Goal: Task Accomplishment & Management: Manage account settings

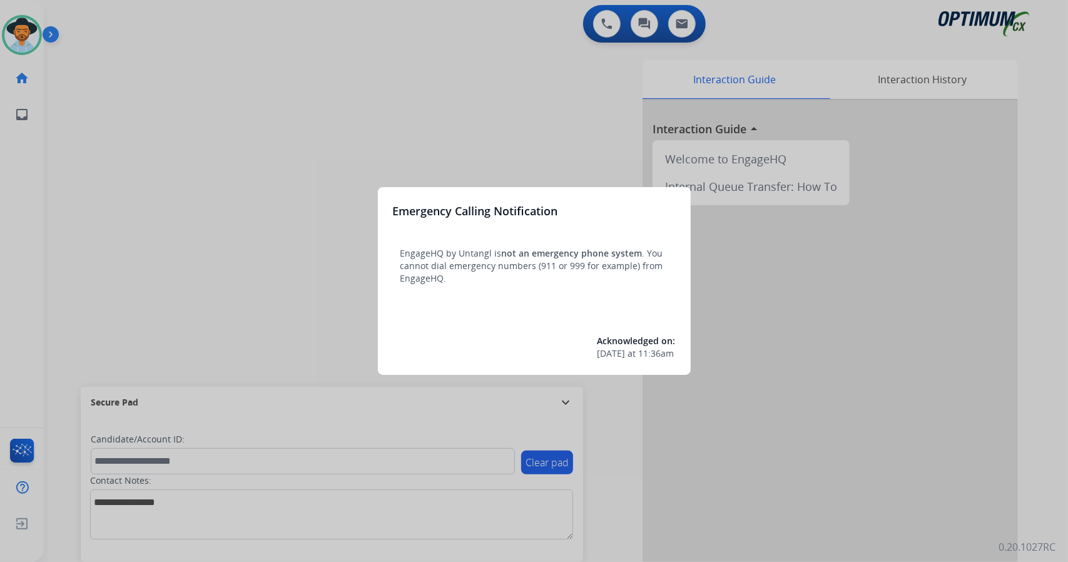
click at [186, 215] on div at bounding box center [534, 281] width 1068 height 562
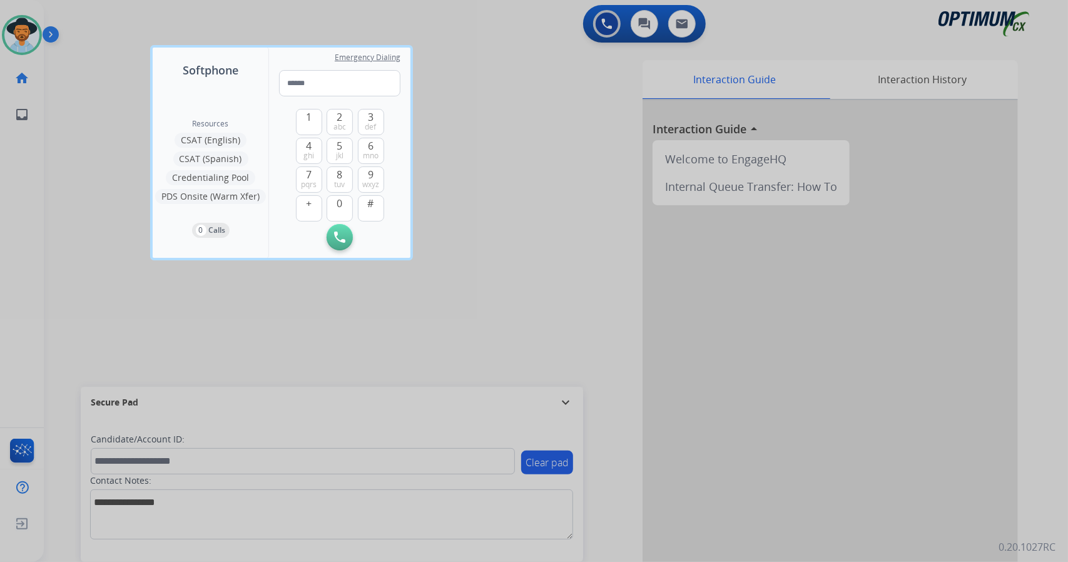
click at [124, 221] on div at bounding box center [534, 281] width 1068 height 562
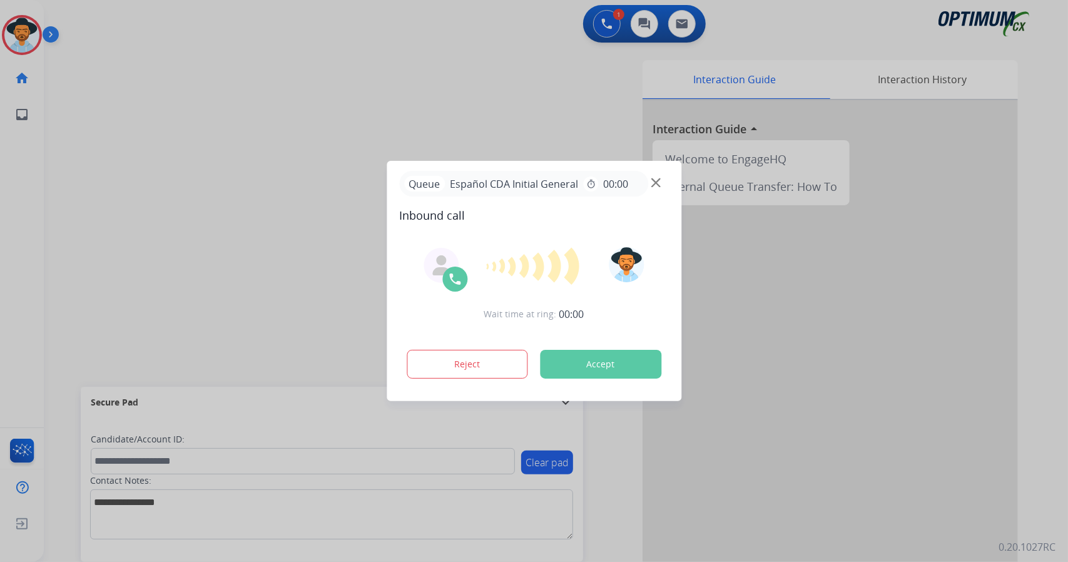
click at [623, 361] on button "Accept" at bounding box center [600, 364] width 121 height 29
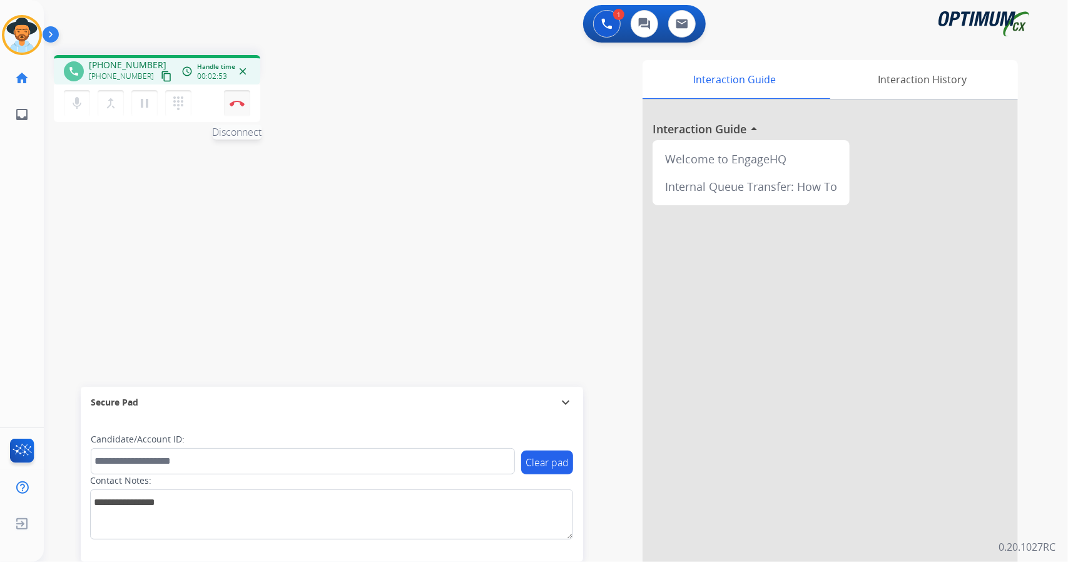
click at [238, 108] on button "Disconnect" at bounding box center [237, 103] width 26 height 26
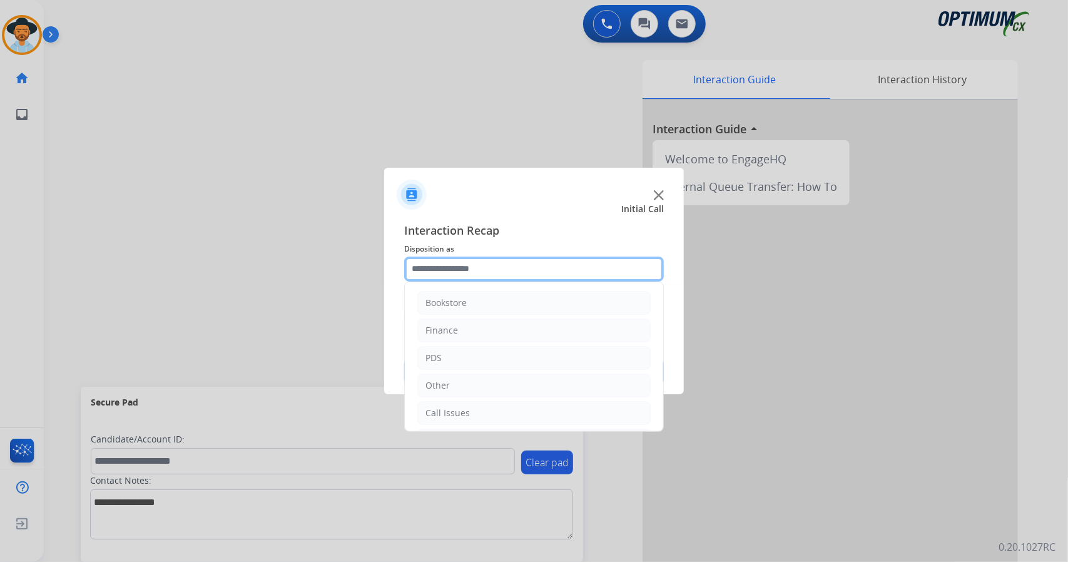
click at [471, 272] on input "text" at bounding box center [534, 269] width 260 height 25
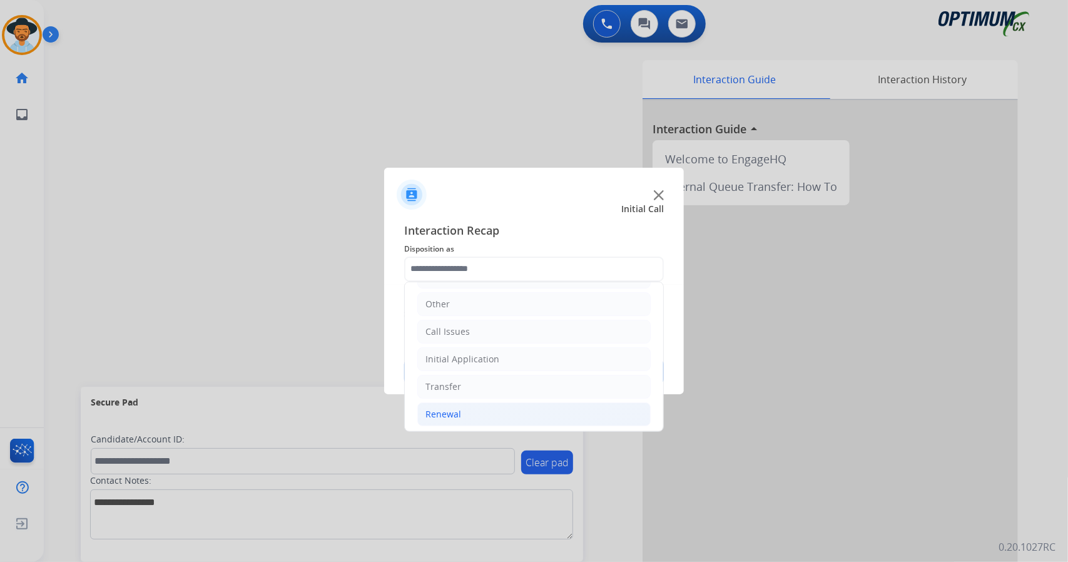
click at [486, 409] on li "Renewal" at bounding box center [533, 414] width 233 height 24
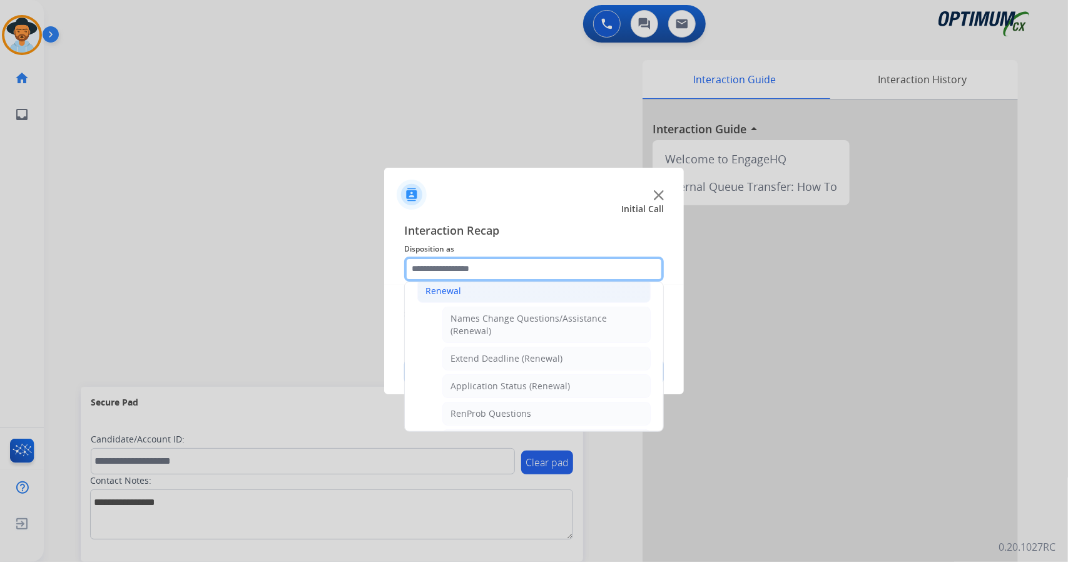
scroll to position [473, 0]
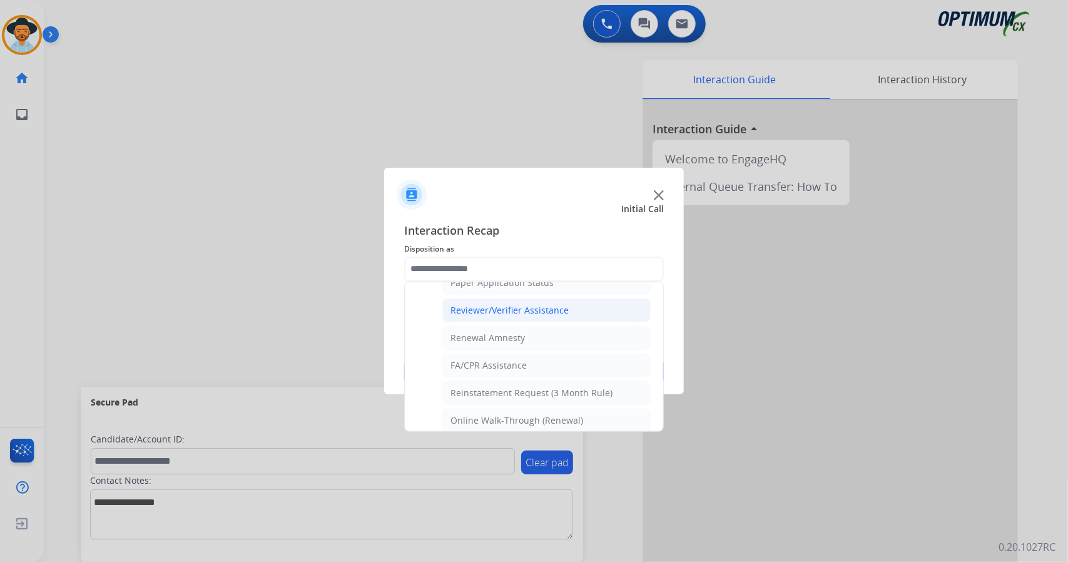
click at [541, 304] on div "Reviewer/Verifier Assistance" at bounding box center [510, 310] width 118 height 13
type input "**********"
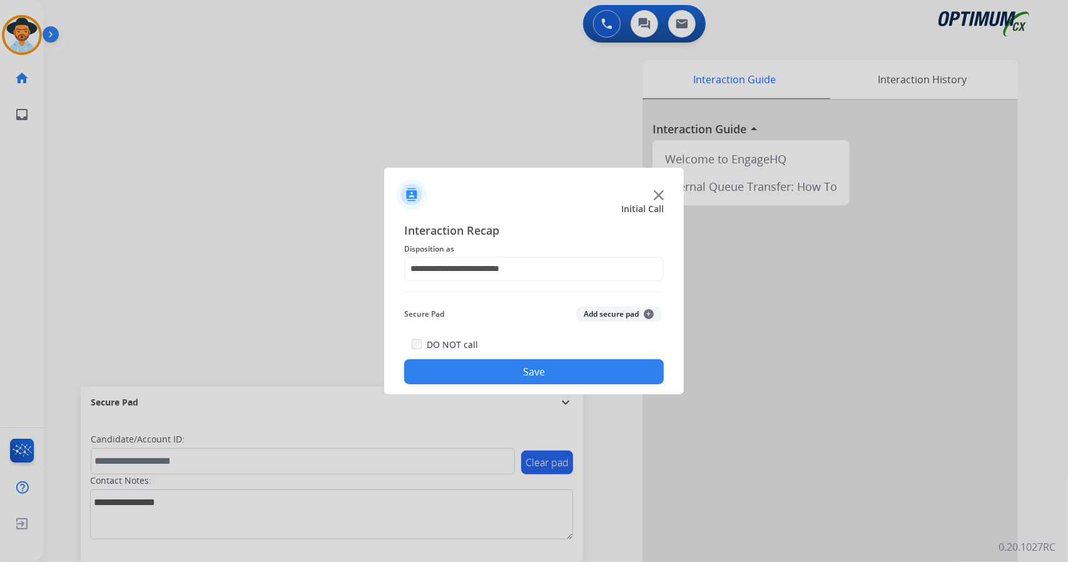
click at [544, 375] on button "Save" at bounding box center [534, 371] width 260 height 25
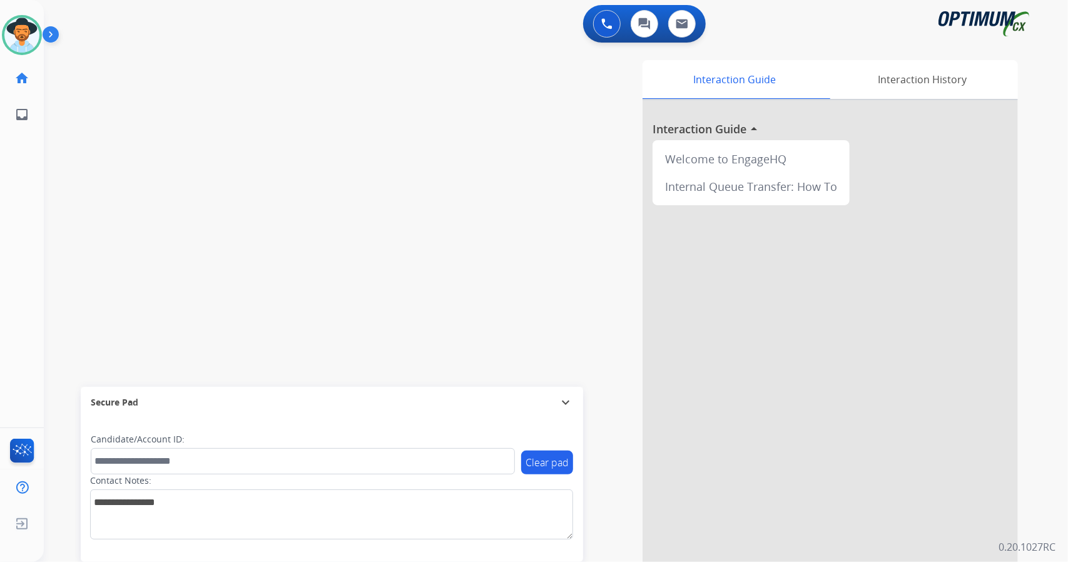
click at [384, 191] on div "swap_horiz Break voice bridge close_fullscreen Connect 3-Way Call merge_type Se…" at bounding box center [541, 306] width 994 height 522
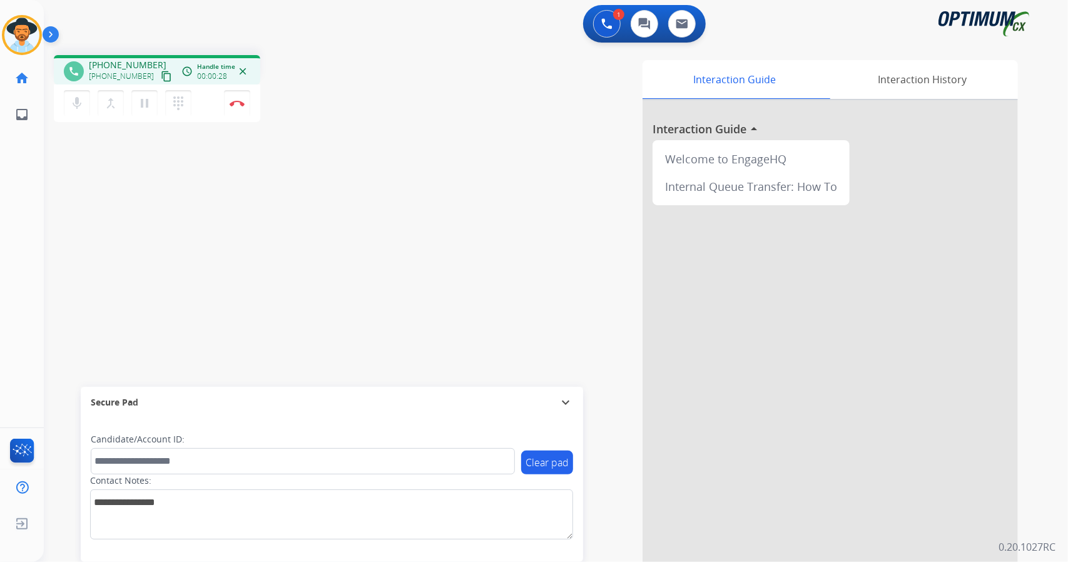
click at [78, 253] on div "phone [PHONE_NUMBER] [PHONE_NUMBER] content_copy access_time Call metrics Queue…" at bounding box center [541, 306] width 994 height 522
click at [235, 95] on button "Disconnect" at bounding box center [237, 103] width 26 height 26
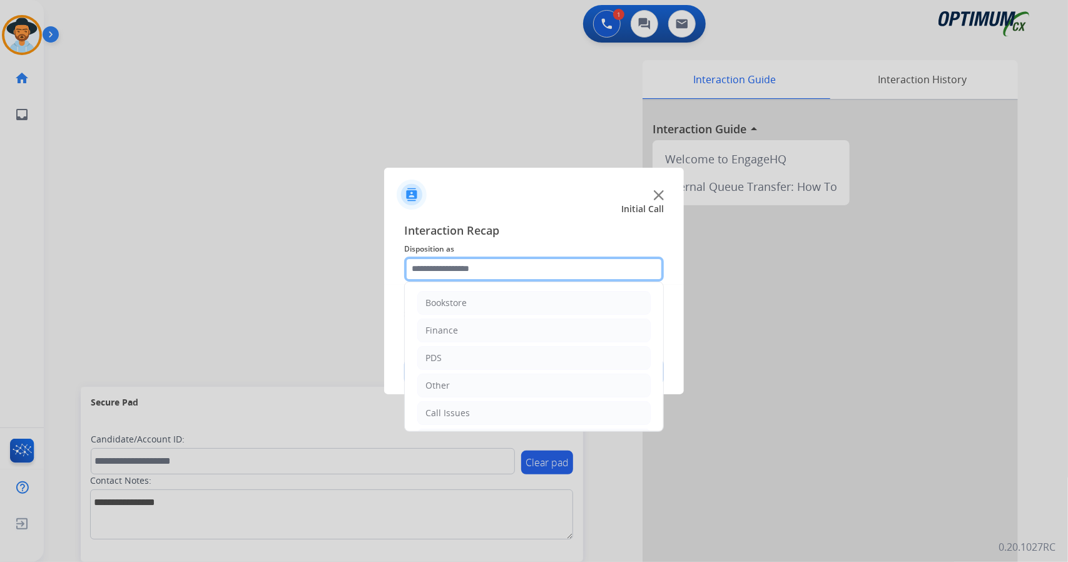
click at [478, 268] on input "text" at bounding box center [534, 269] width 260 height 25
click at [524, 405] on li "Call Issues" at bounding box center [533, 413] width 233 height 24
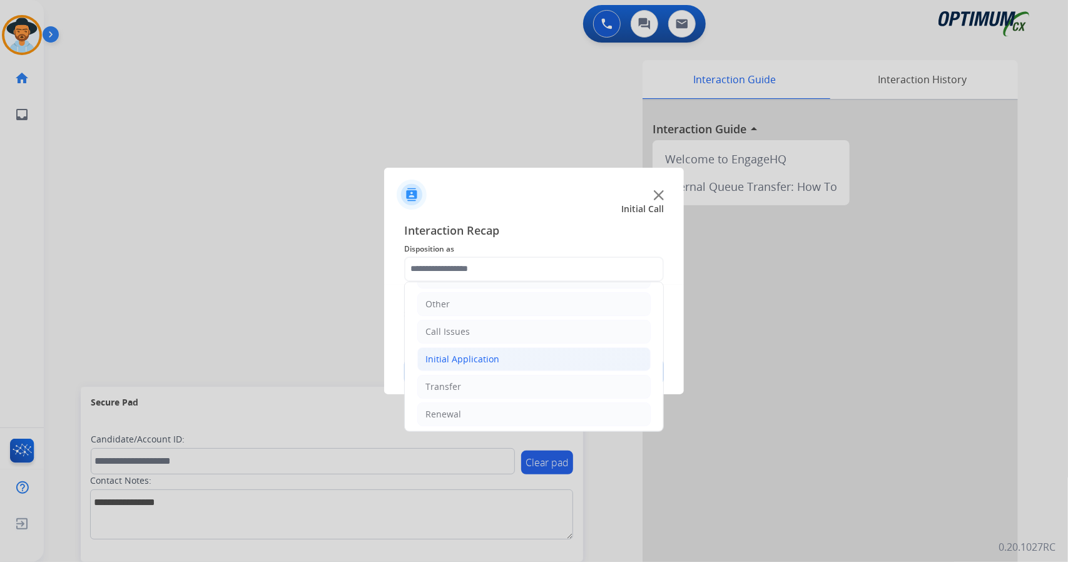
click at [499, 359] on li "Initial Application" at bounding box center [533, 359] width 233 height 24
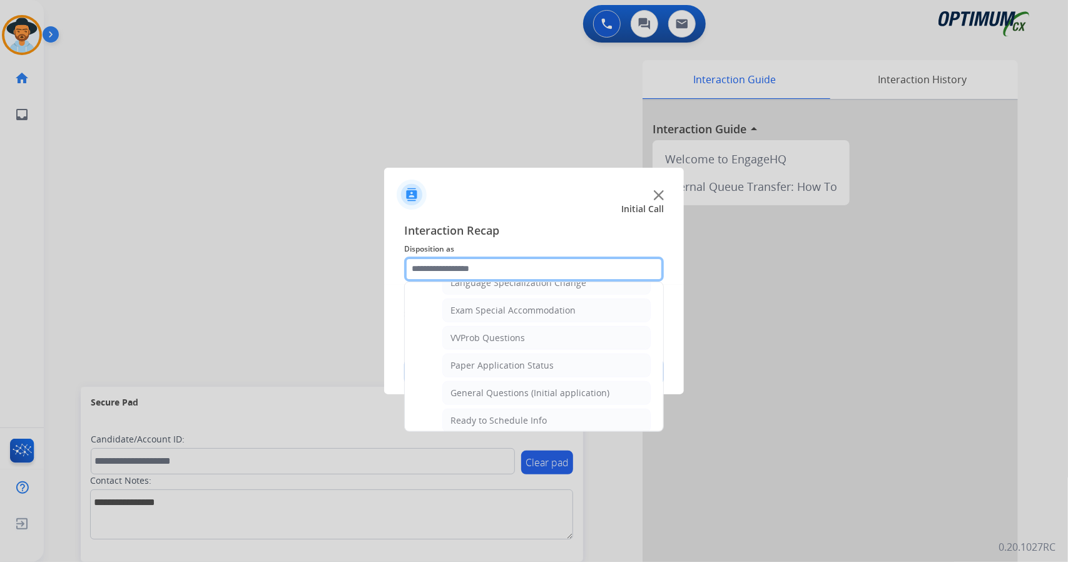
scroll to position [639, 0]
click at [499, 380] on li "General Questions (Initial application)" at bounding box center [546, 392] width 208 height 24
type input "**********"
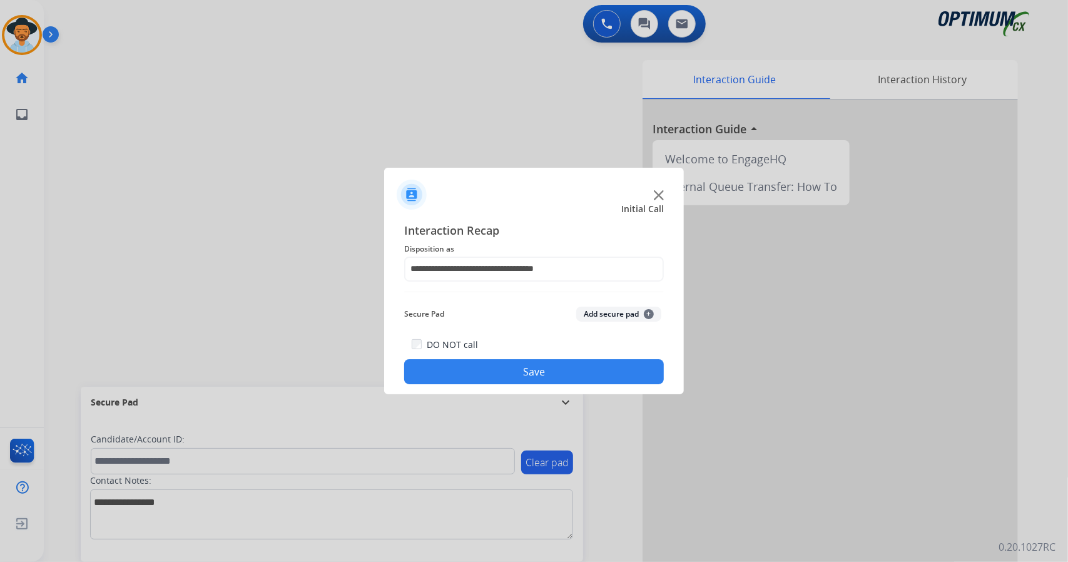
click at [499, 370] on button "Save" at bounding box center [534, 371] width 260 height 25
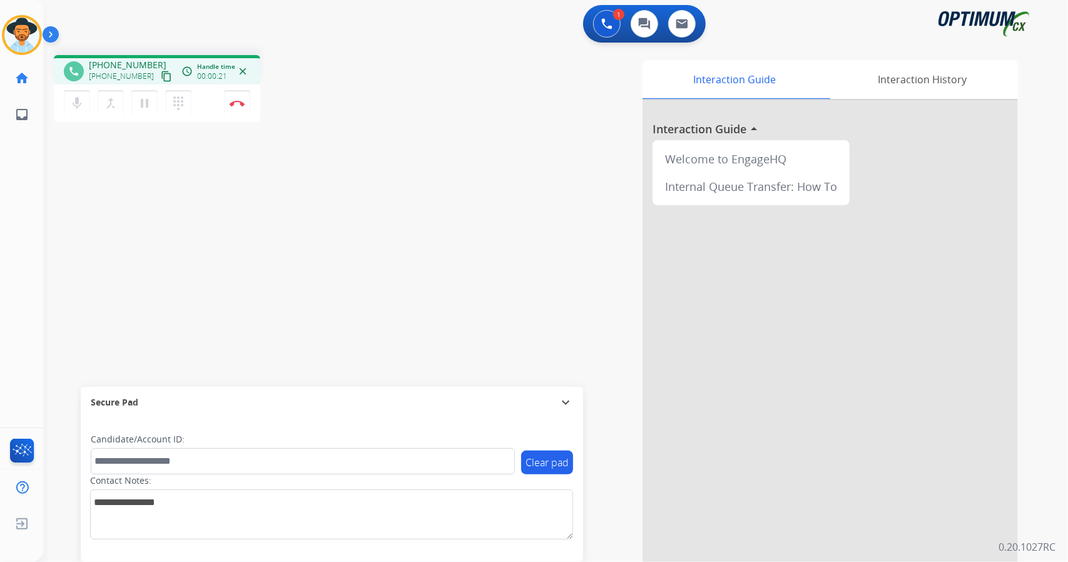
click at [74, 220] on div "phone [PHONE_NUMBER] [PHONE_NUMBER] content_copy access_time Call metrics Queue…" at bounding box center [541, 306] width 994 height 522
click at [235, 96] on button "Disconnect" at bounding box center [237, 103] width 26 height 26
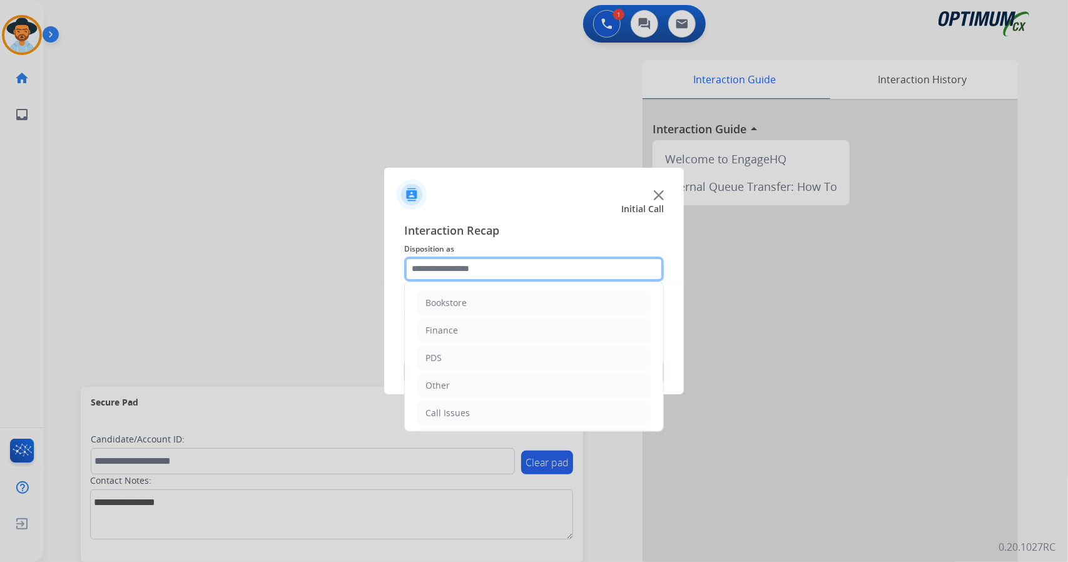
click at [452, 280] on input "text" at bounding box center [534, 269] width 260 height 25
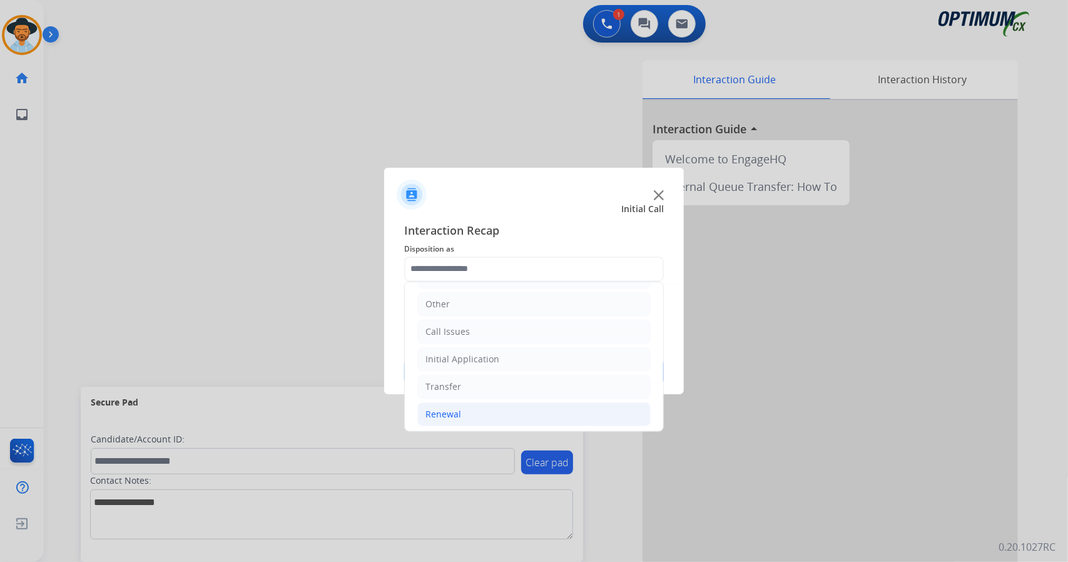
click at [472, 420] on li "Renewal" at bounding box center [533, 414] width 233 height 24
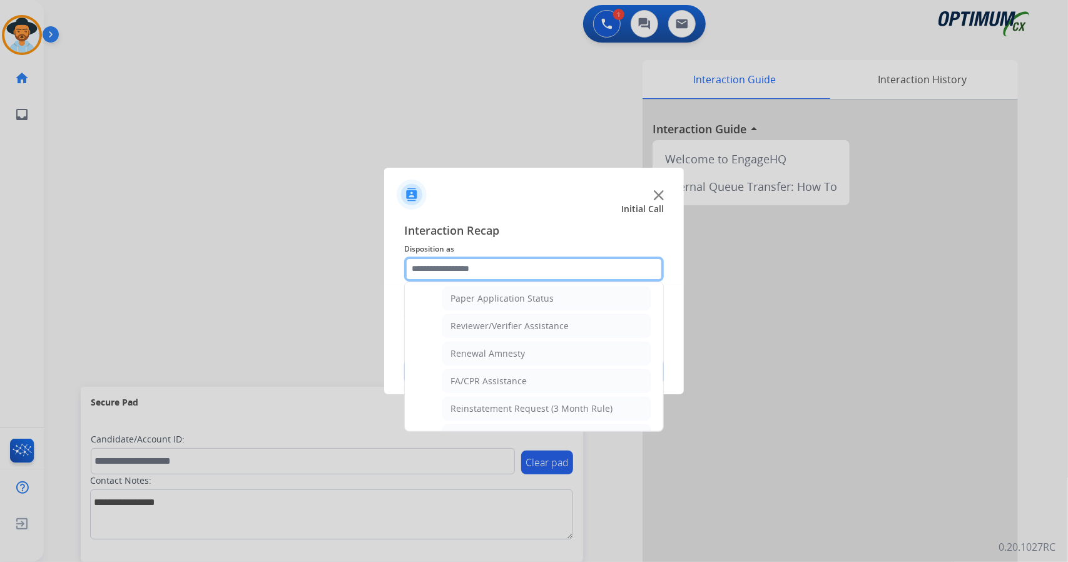
scroll to position [473, 0]
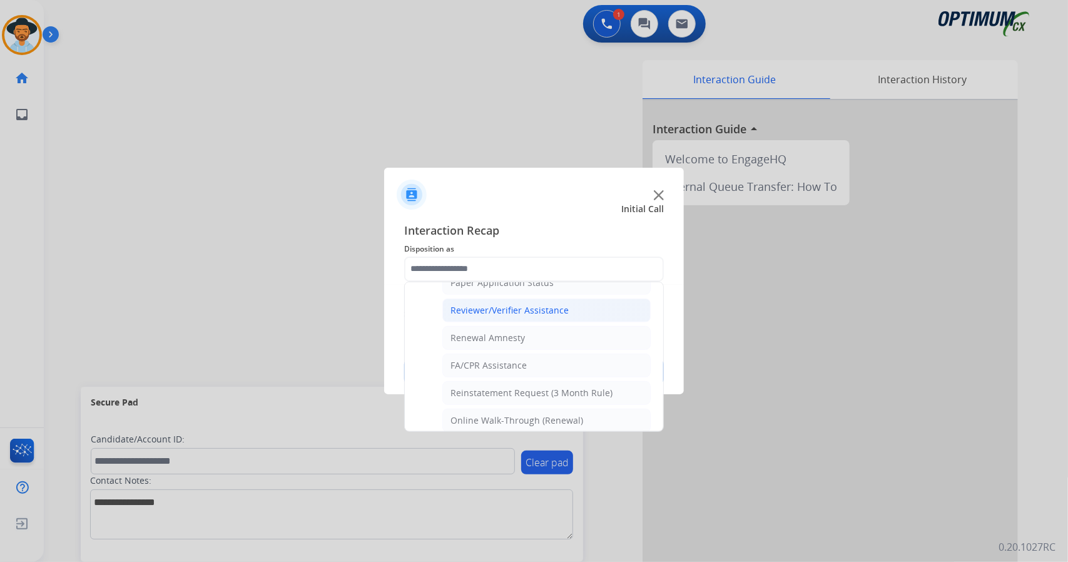
click at [521, 305] on div "Reviewer/Verifier Assistance" at bounding box center [510, 310] width 118 height 13
type input "**********"
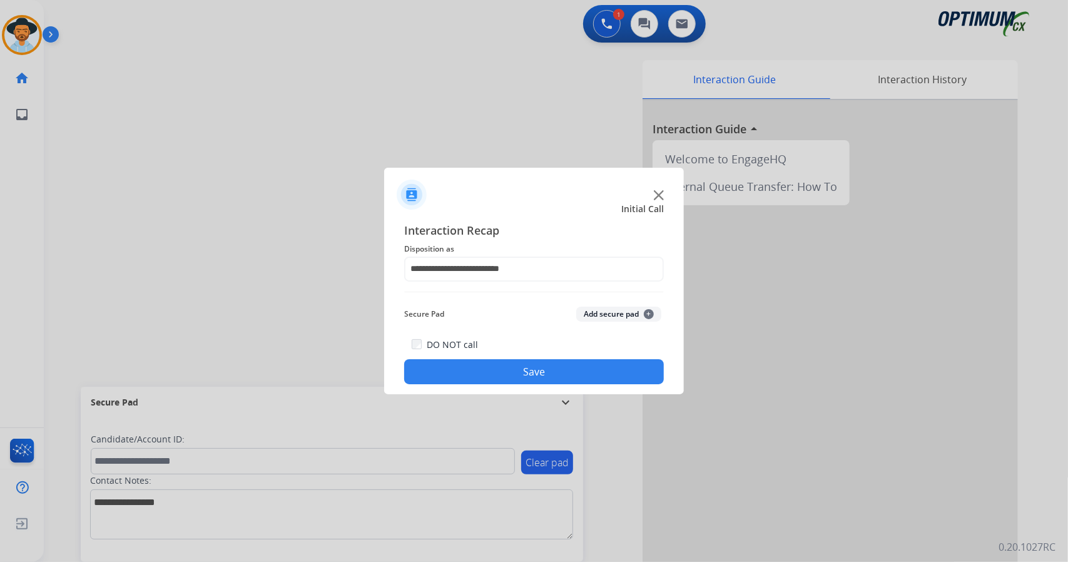
click at [523, 365] on button "Save" at bounding box center [534, 371] width 260 height 25
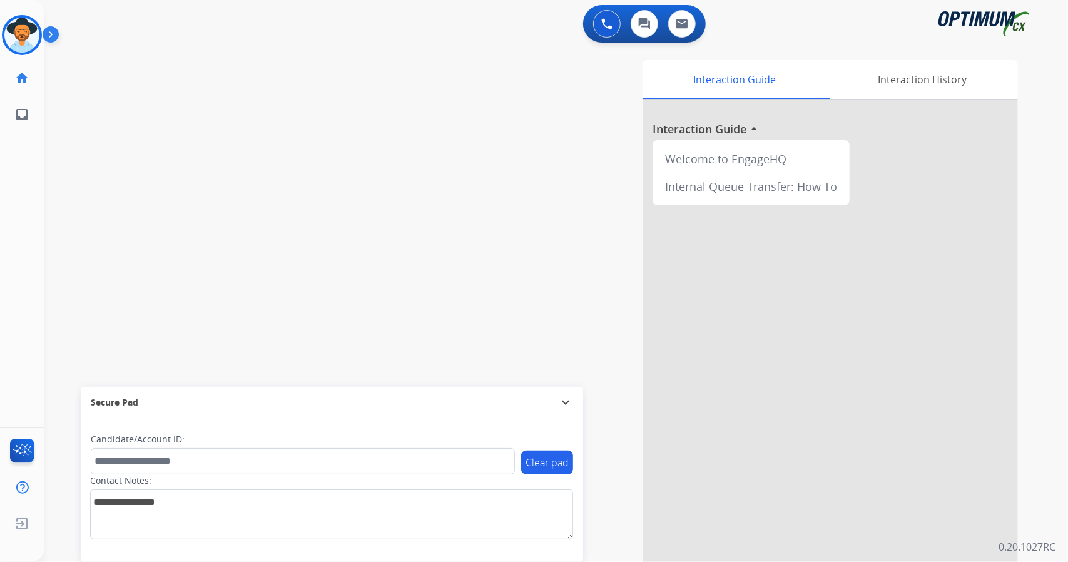
click at [957, 484] on div at bounding box center [830, 333] width 375 height 467
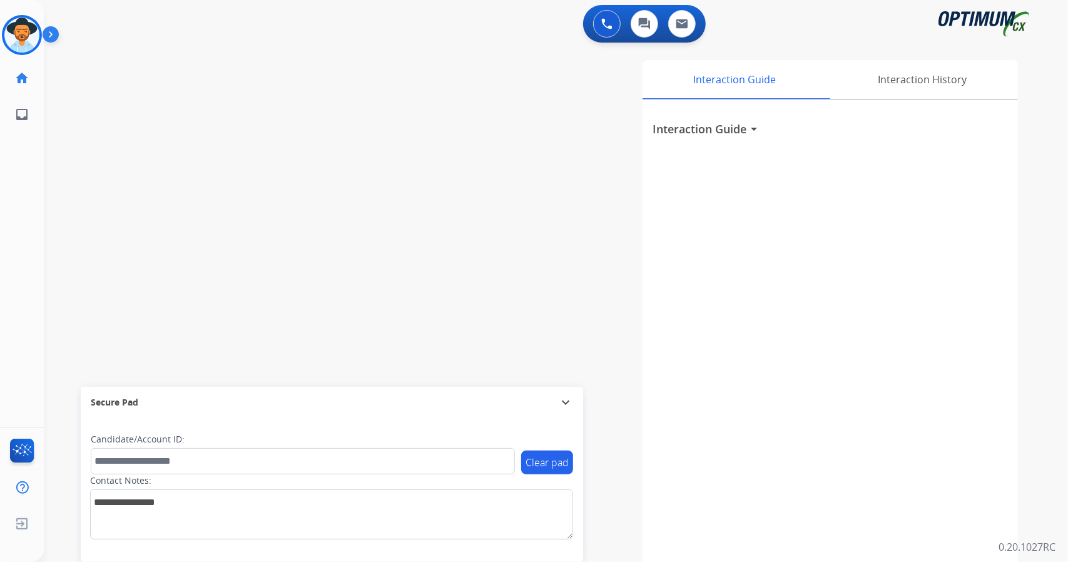
click at [88, 207] on div "swap_horiz Break voice bridge close_fullscreen Connect 3-Way Call merge_type Se…" at bounding box center [541, 306] width 994 height 522
click at [21, 42] on img at bounding box center [21, 35] width 35 height 35
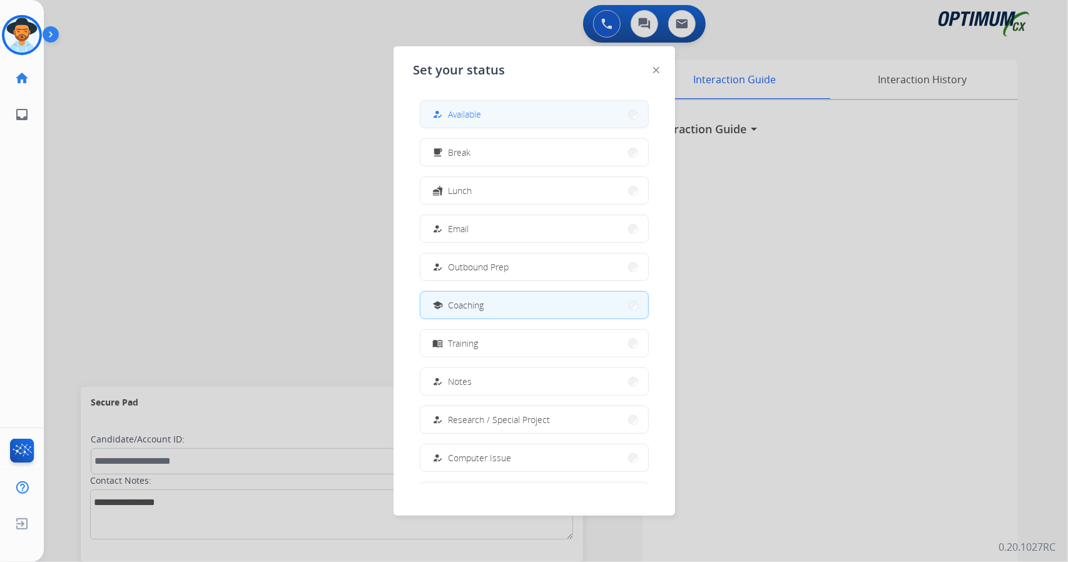
click at [492, 123] on button "how_to_reg Available" at bounding box center [535, 114] width 228 height 27
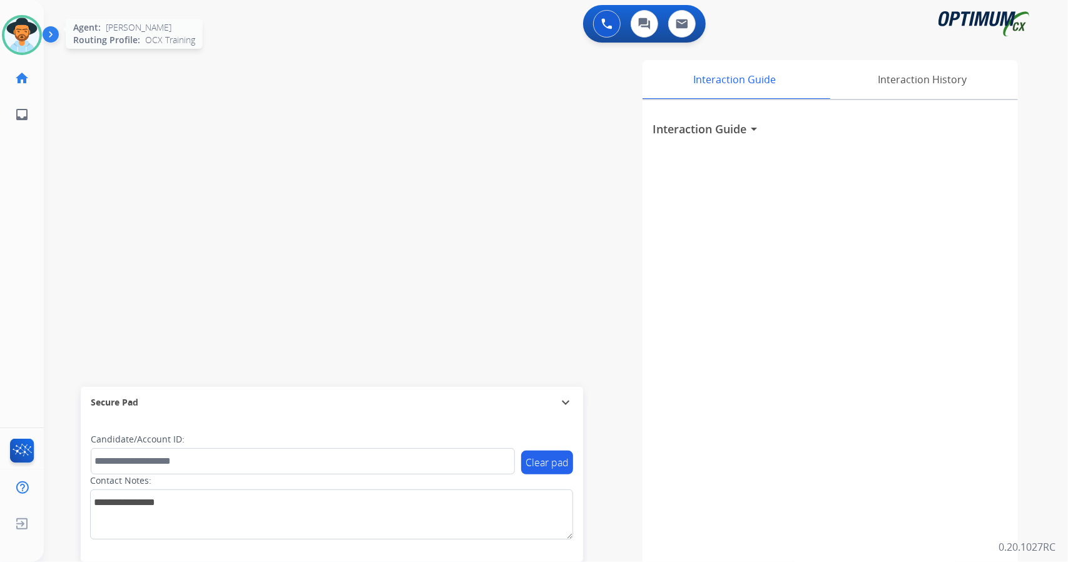
click at [35, 21] on div at bounding box center [22, 35] width 40 height 40
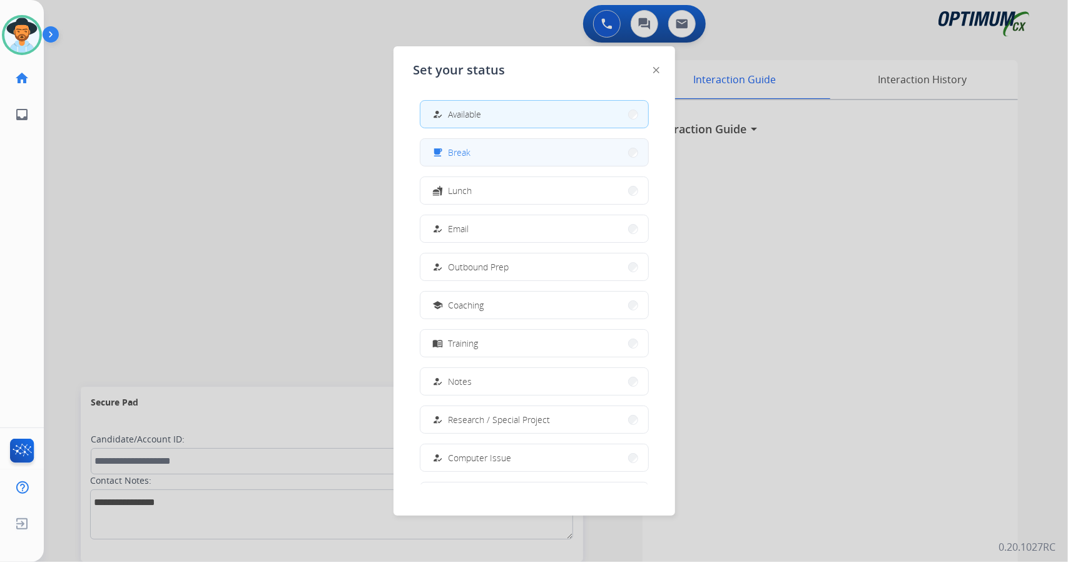
click at [516, 156] on button "free_breakfast Break" at bounding box center [535, 152] width 228 height 27
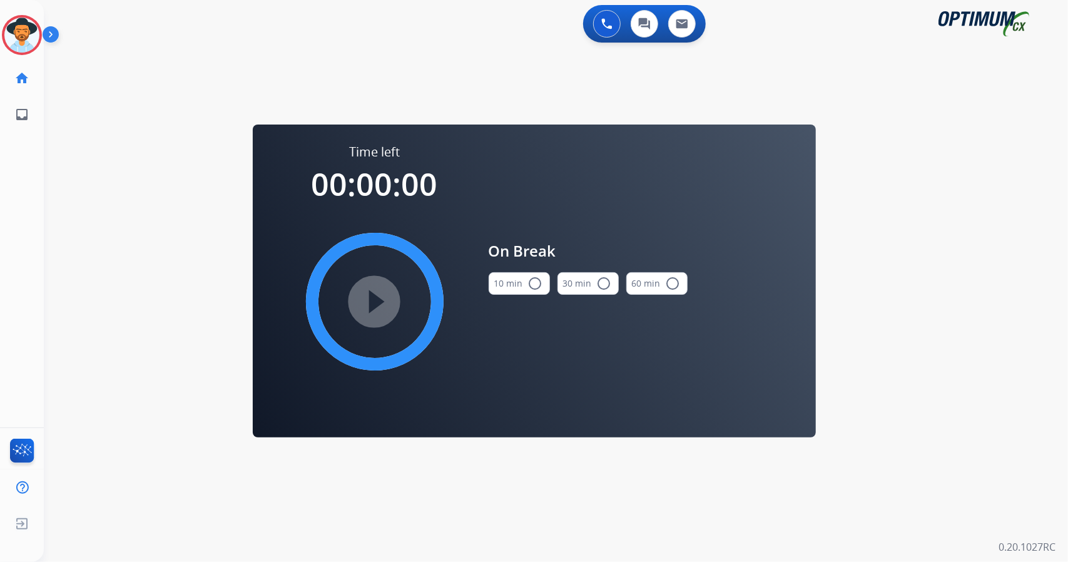
click at [1068, 291] on div "0 Voice Interactions 0 Chat Interactions 0 Email Interactions swap_horiz Break …" at bounding box center [556, 281] width 1024 height 562
click at [523, 285] on button "10 min radio_button_unchecked" at bounding box center [519, 283] width 61 height 23
click at [377, 302] on mat-icon "play_circle_filled" at bounding box center [374, 301] width 15 height 15
click at [23, 39] on icon at bounding box center [22, 35] width 41 height 41
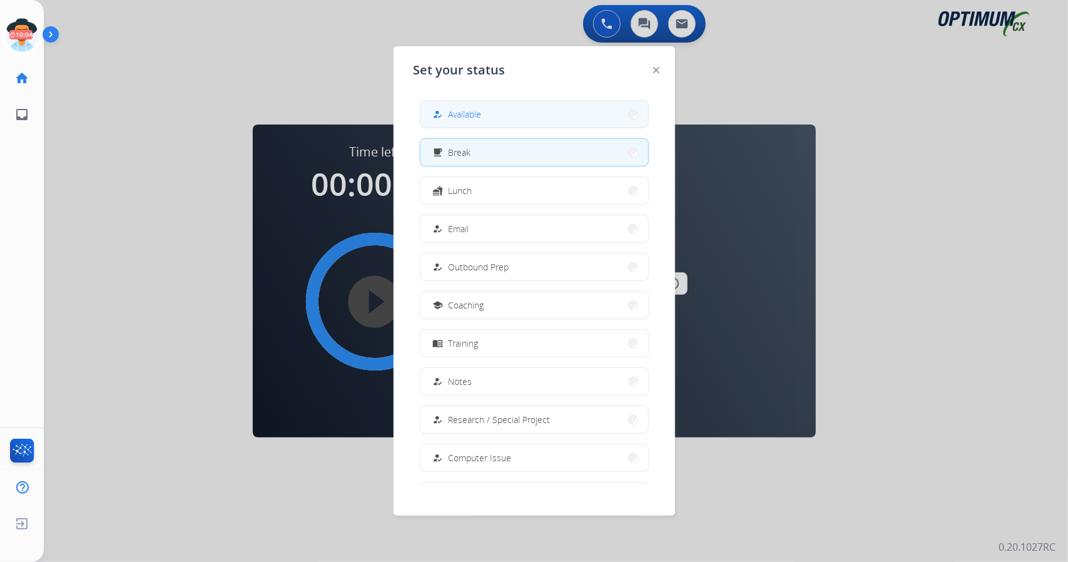
click at [446, 118] on div "how_to_reg" at bounding box center [440, 114] width 18 height 15
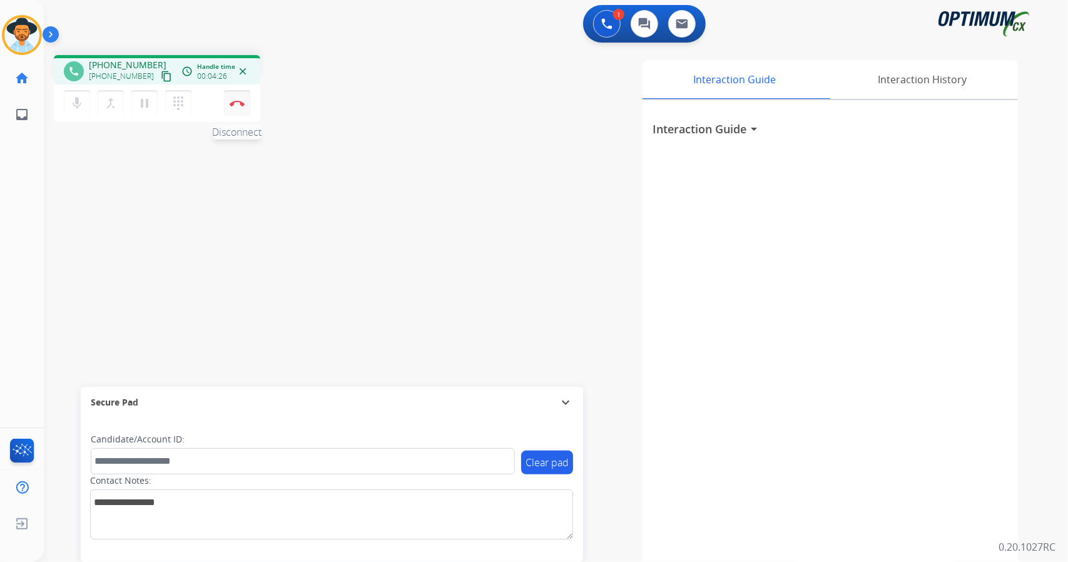
click at [244, 99] on button "Disconnect" at bounding box center [237, 103] width 26 height 26
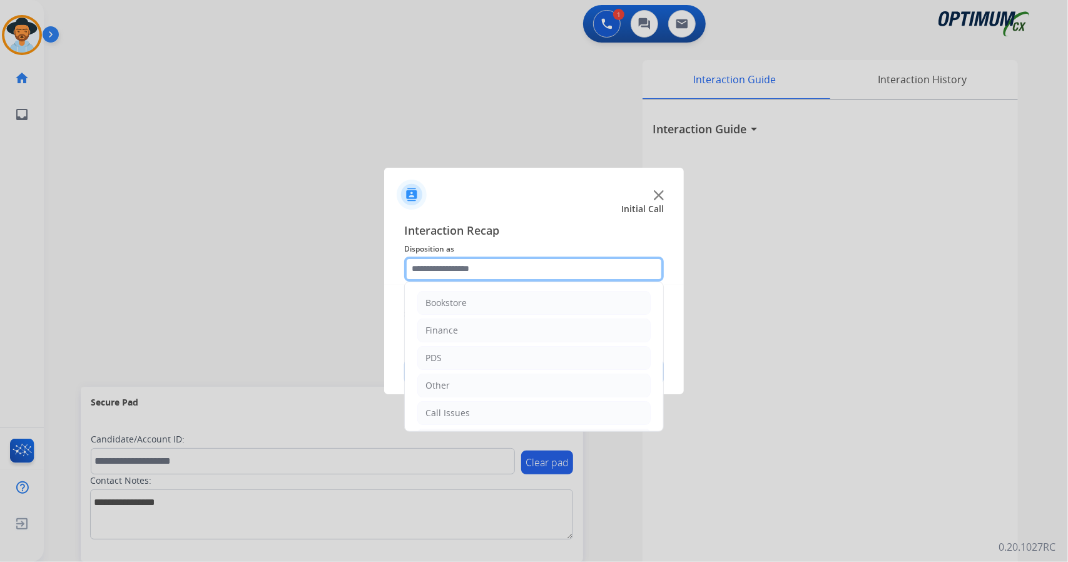
click at [461, 275] on input "text" at bounding box center [534, 269] width 260 height 25
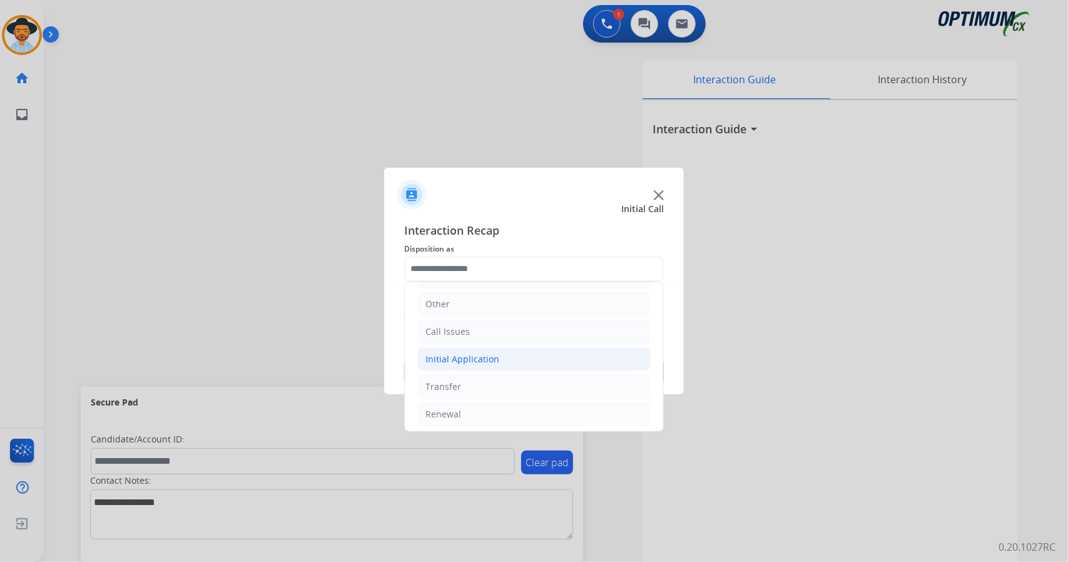
click at [466, 353] on div "Initial Application" at bounding box center [463, 359] width 74 height 13
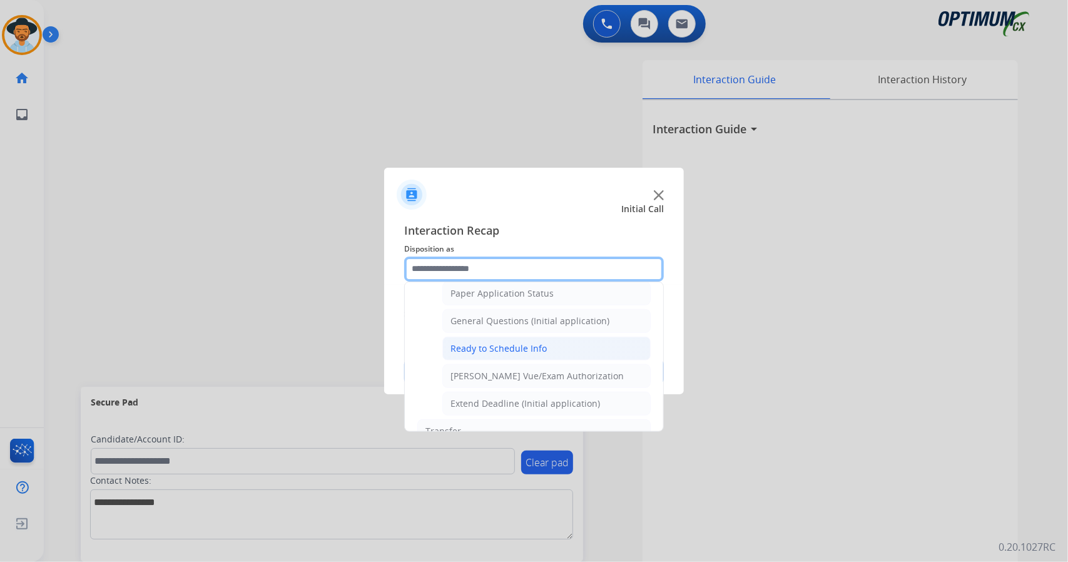
scroll to position [711, 0]
click at [472, 314] on div "General Questions (Initial application)" at bounding box center [530, 320] width 159 height 13
type input "**********"
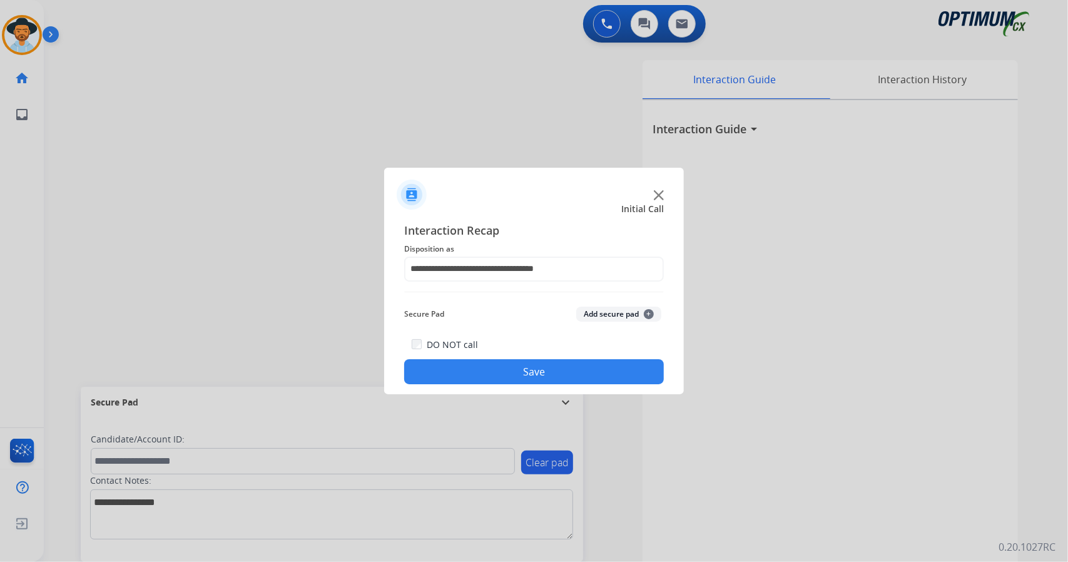
click at [473, 377] on button "Save" at bounding box center [534, 371] width 260 height 25
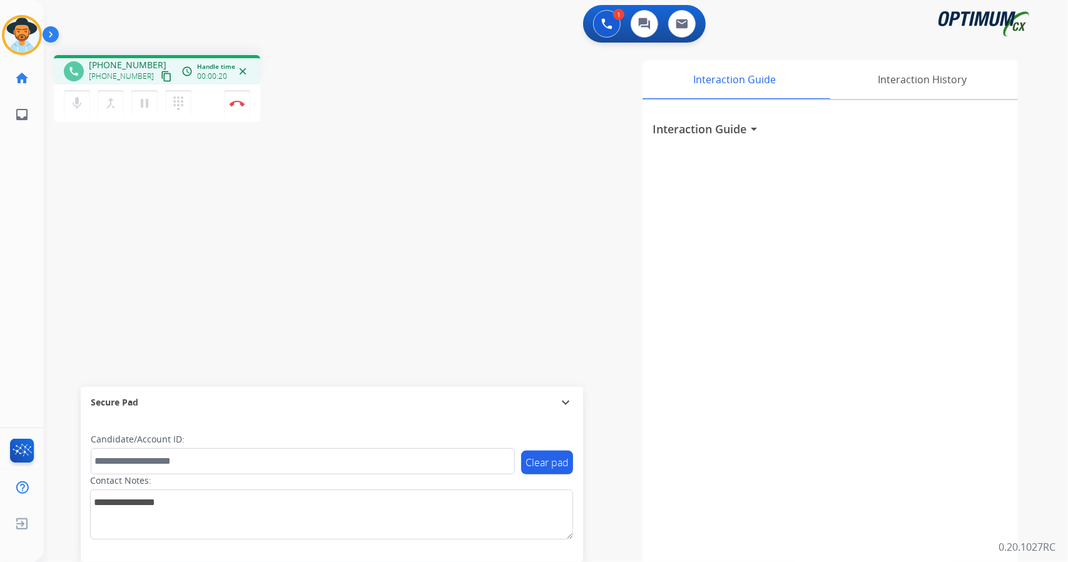
click at [80, 210] on div "phone [PHONE_NUMBER] [PHONE_NUMBER] content_copy access_time Call metrics Queue…" at bounding box center [541, 306] width 994 height 522
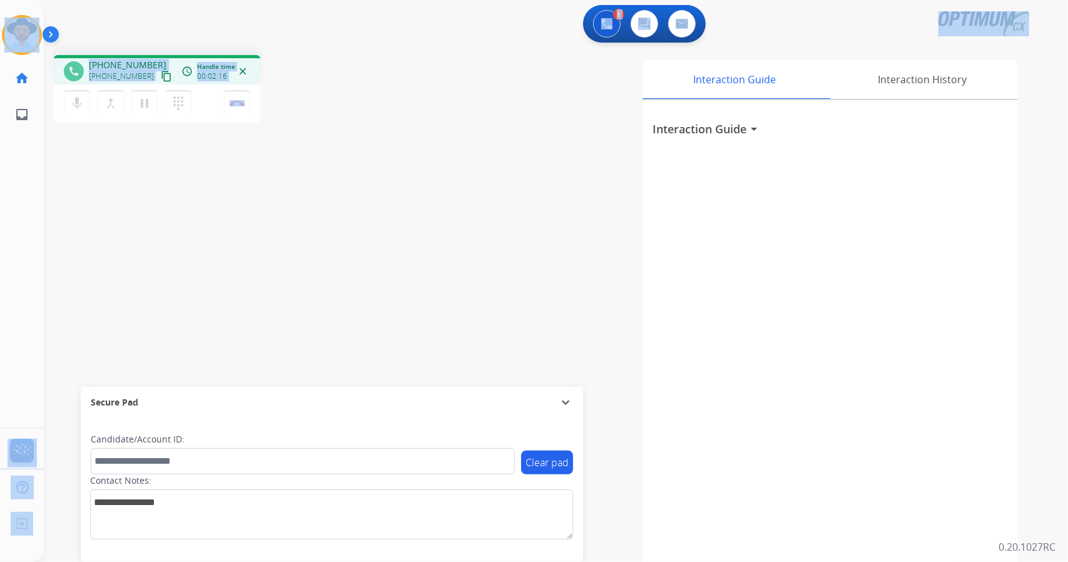
drag, startPoint x: 291, startPoint y: 110, endPoint x: 0, endPoint y: 33, distance: 301.0
click at [0, 33] on div "Outbound call Quit Outbound call Quit Schedule interaction + Add to my list Cus…" at bounding box center [534, 281] width 1068 height 562
click at [128, 15] on div "1 Voice Interactions 0 Chat Interactions 0 Email Interactions" at bounding box center [548, 25] width 979 height 40
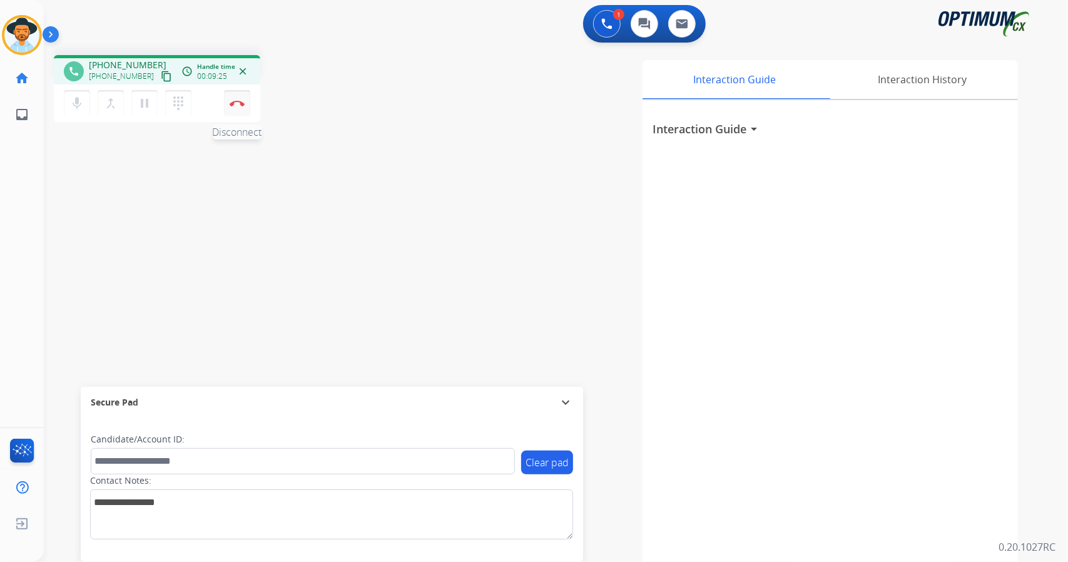
click at [247, 105] on button "Disconnect" at bounding box center [237, 103] width 26 height 26
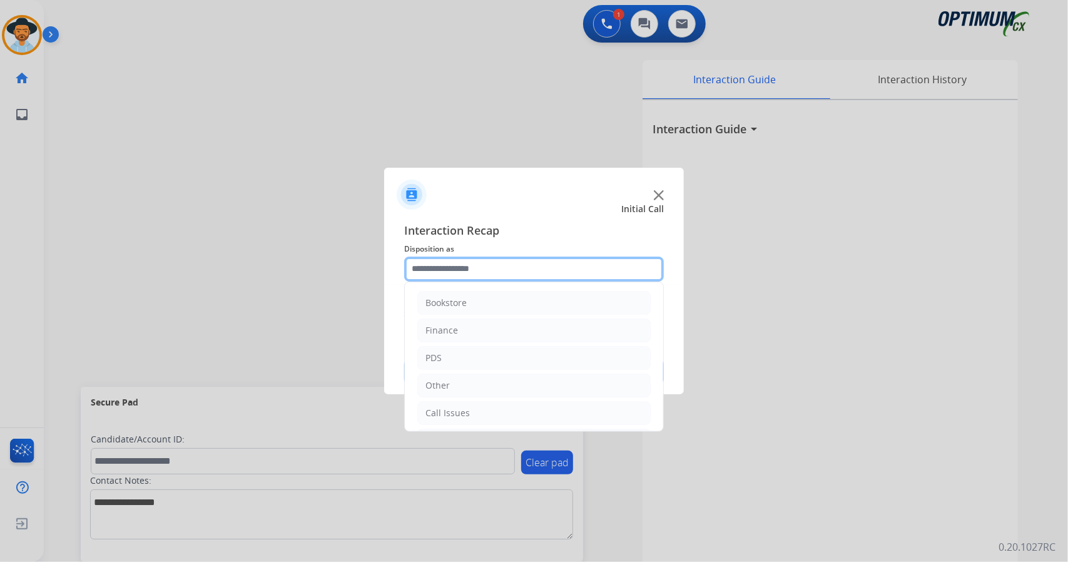
click at [534, 260] on input "text" at bounding box center [534, 269] width 260 height 25
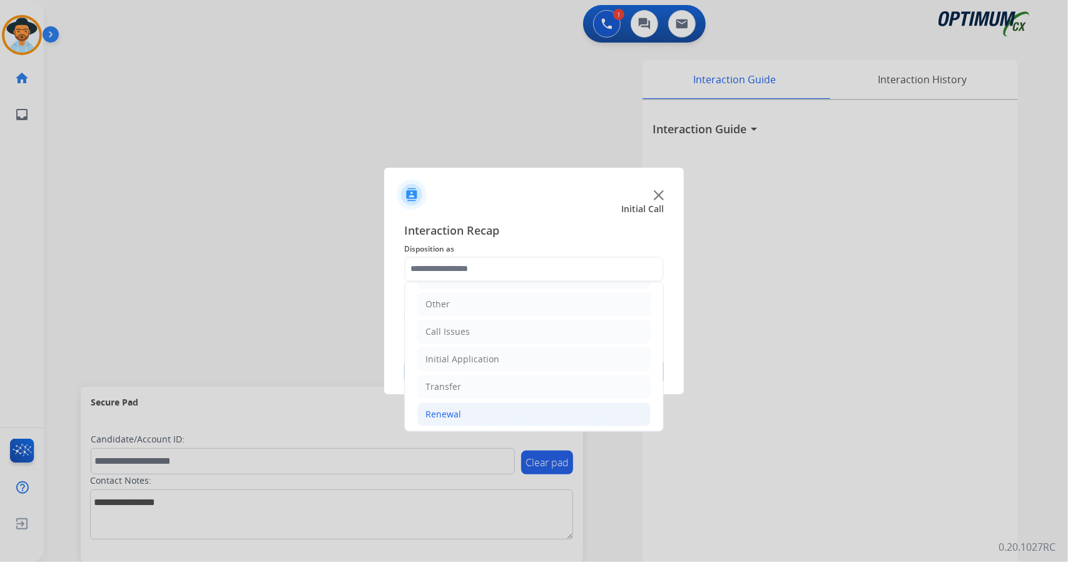
click at [474, 406] on li "Renewal" at bounding box center [533, 414] width 233 height 24
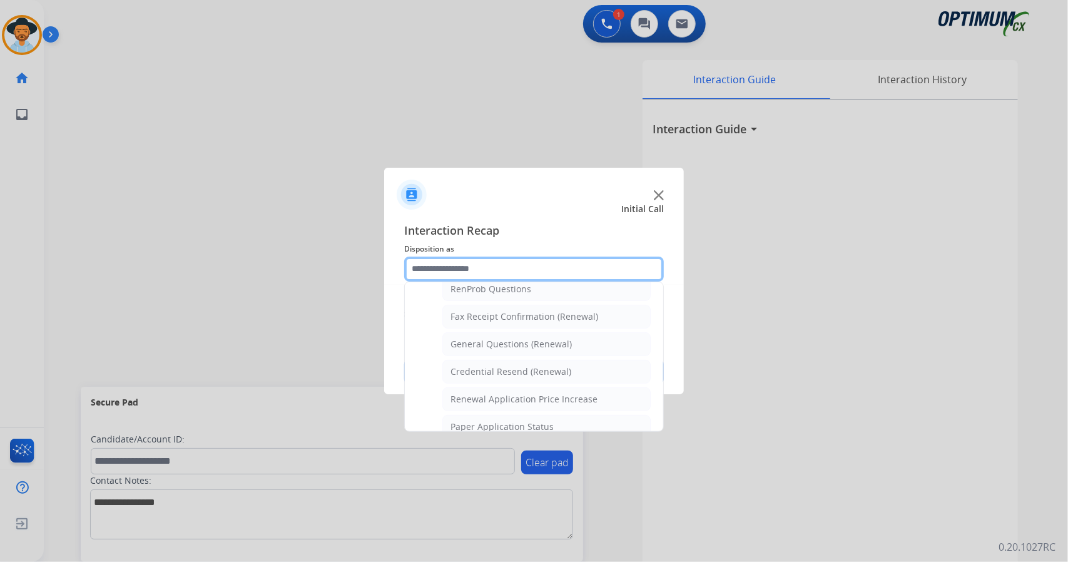
scroll to position [323, 0]
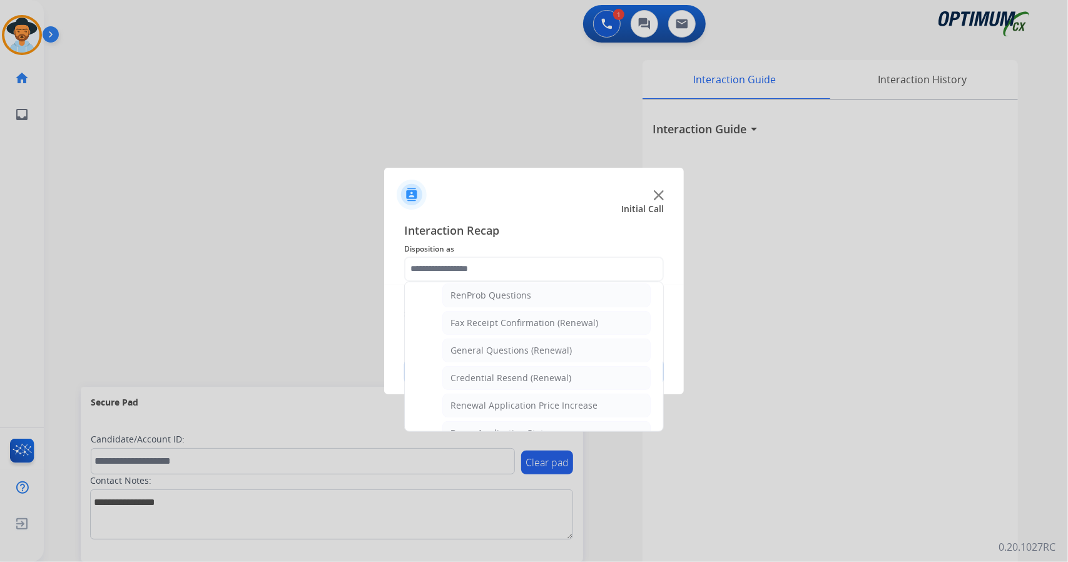
click at [513, 344] on div "General Questions (Renewal)" at bounding box center [511, 350] width 121 height 13
type input "**********"
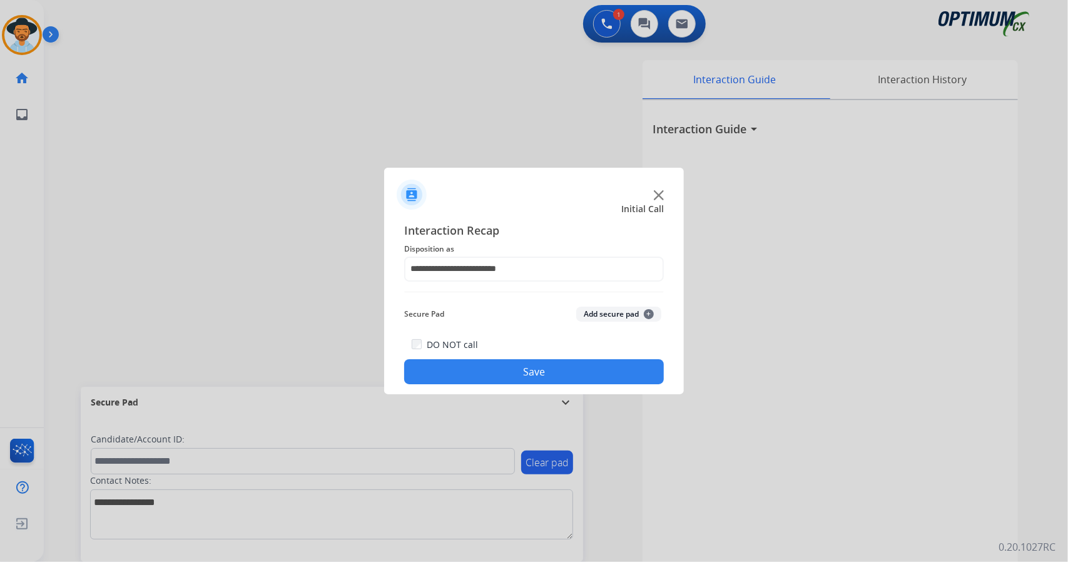
click at [531, 375] on button "Save" at bounding box center [534, 371] width 260 height 25
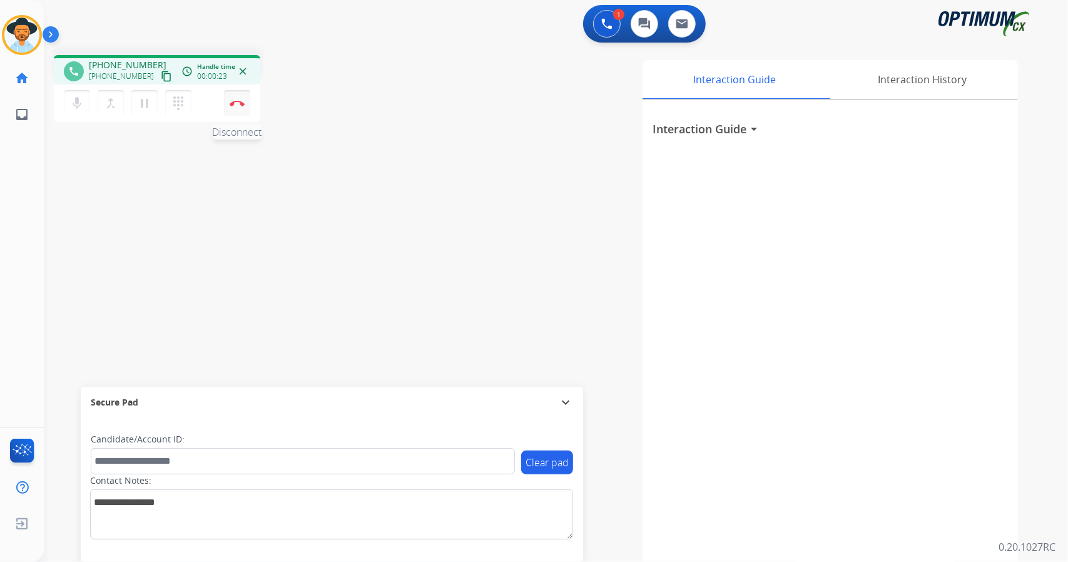
click at [226, 97] on button "Disconnect" at bounding box center [237, 103] width 26 height 26
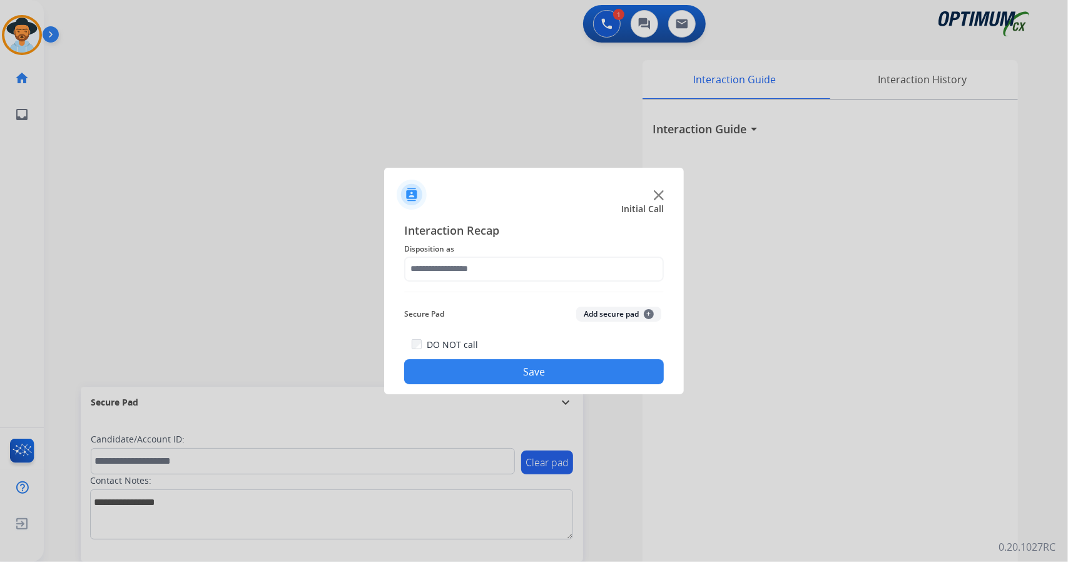
click at [559, 253] on span "Disposition as" at bounding box center [534, 249] width 260 height 15
click at [556, 270] on input "text" at bounding box center [534, 269] width 260 height 25
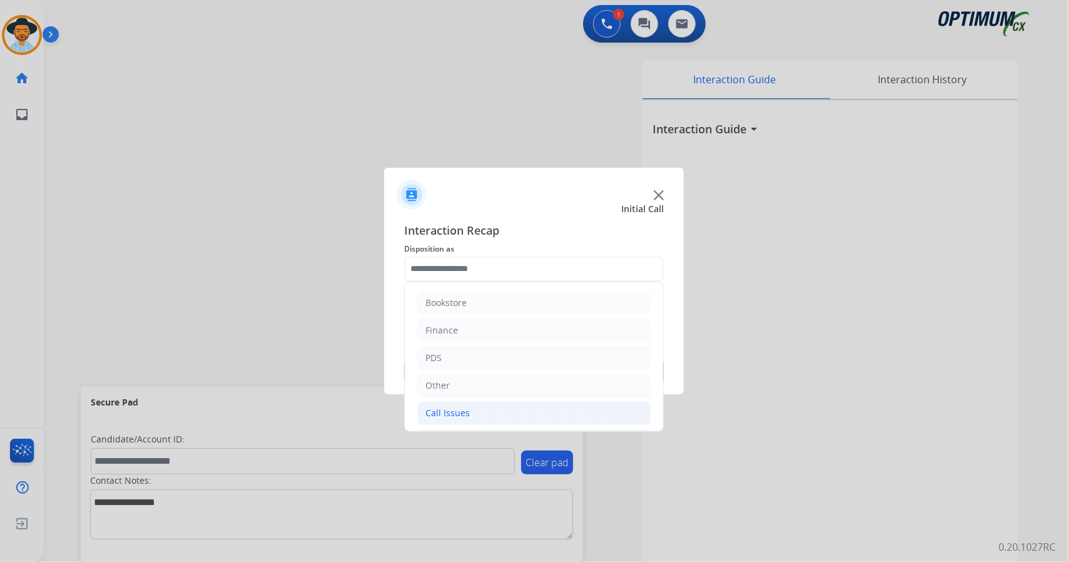
click at [491, 407] on li "Call Issues" at bounding box center [533, 413] width 233 height 24
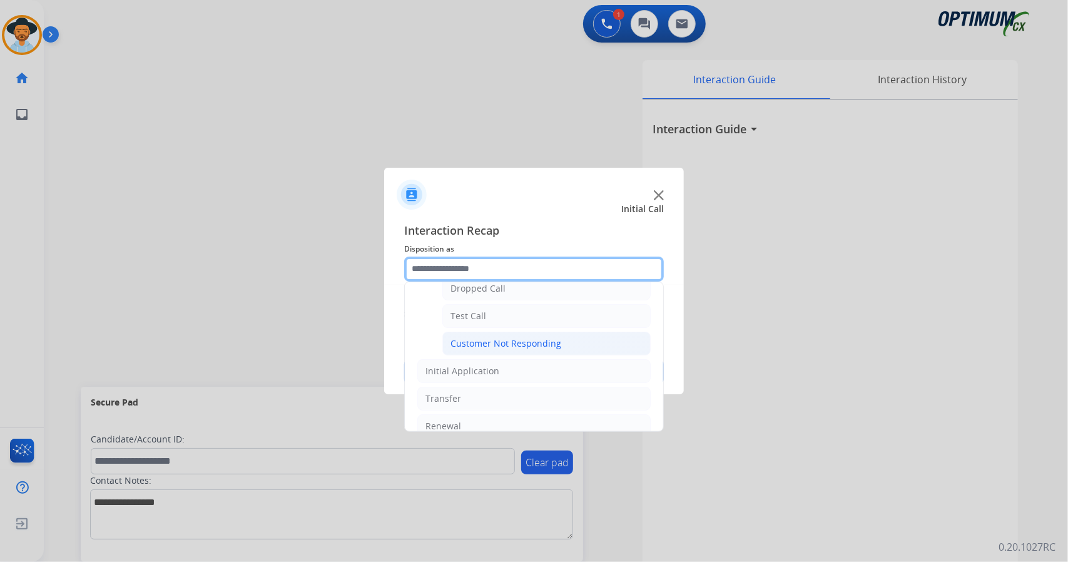
scroll to position [208, 0]
click at [512, 337] on div "Customer Not Responding" at bounding box center [506, 343] width 111 height 13
type input "**********"
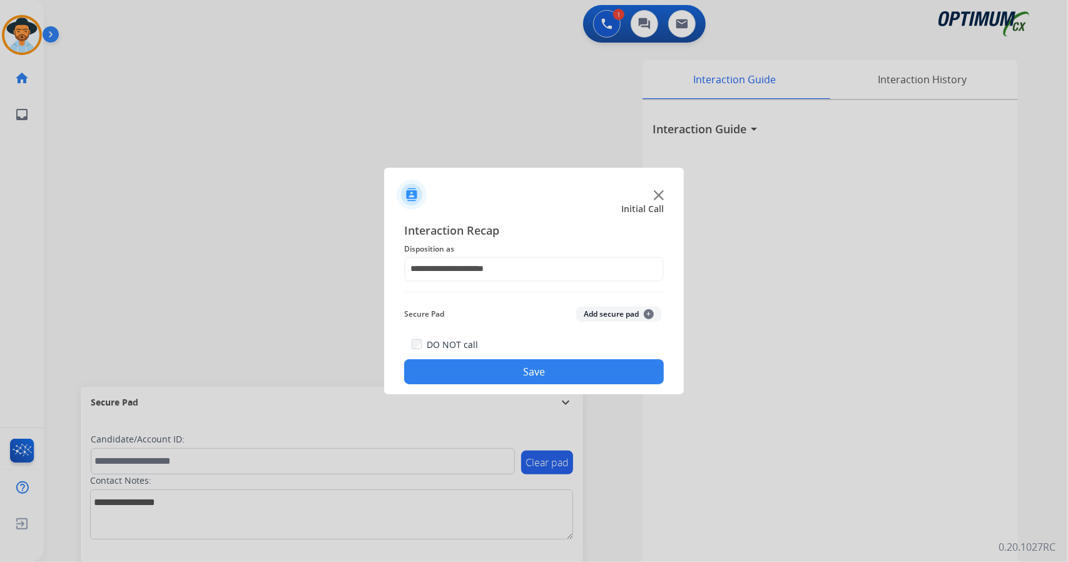
click at [527, 370] on button "Save" at bounding box center [534, 371] width 260 height 25
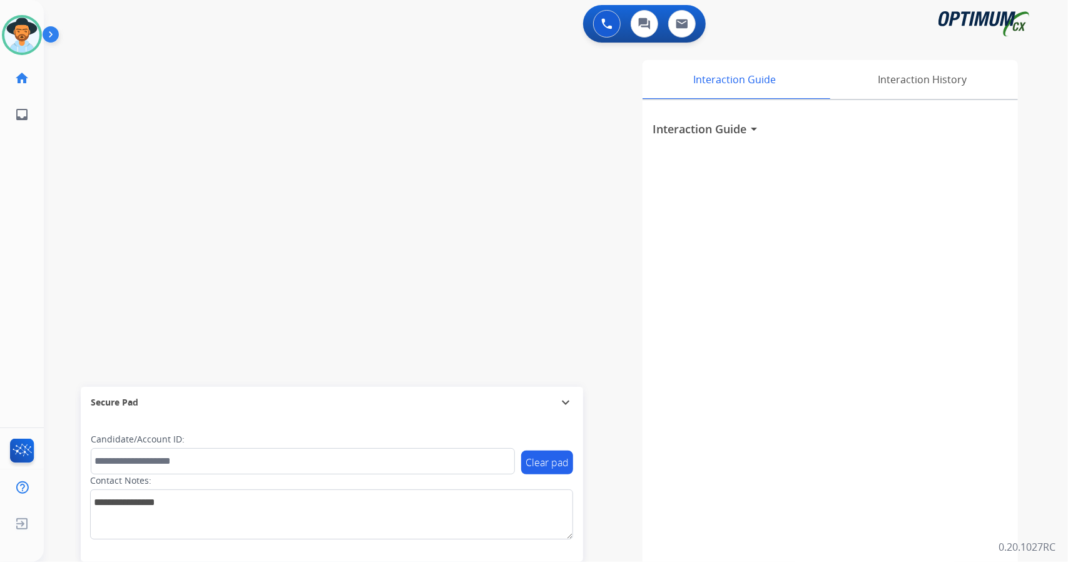
click at [527, 370] on div "Interaction Guide Interaction History Interaction Guide arrow_drop_down" at bounding box center [709, 313] width 620 height 507
click at [529, 370] on div "Interaction Guide Interaction History Interaction Guide arrow_drop_down" at bounding box center [709, 313] width 620 height 507
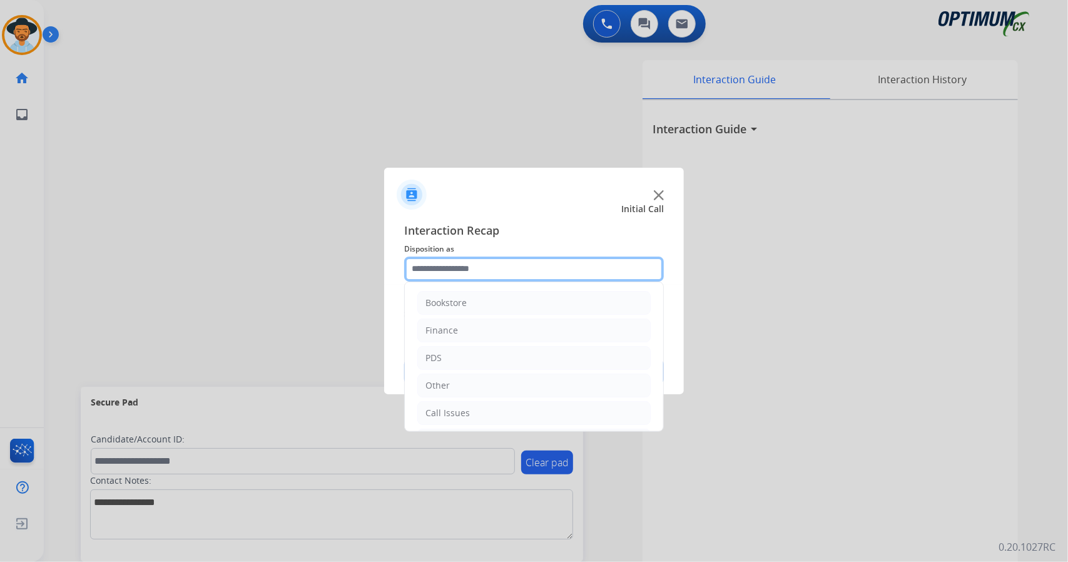
click at [477, 264] on input "text" at bounding box center [534, 269] width 260 height 25
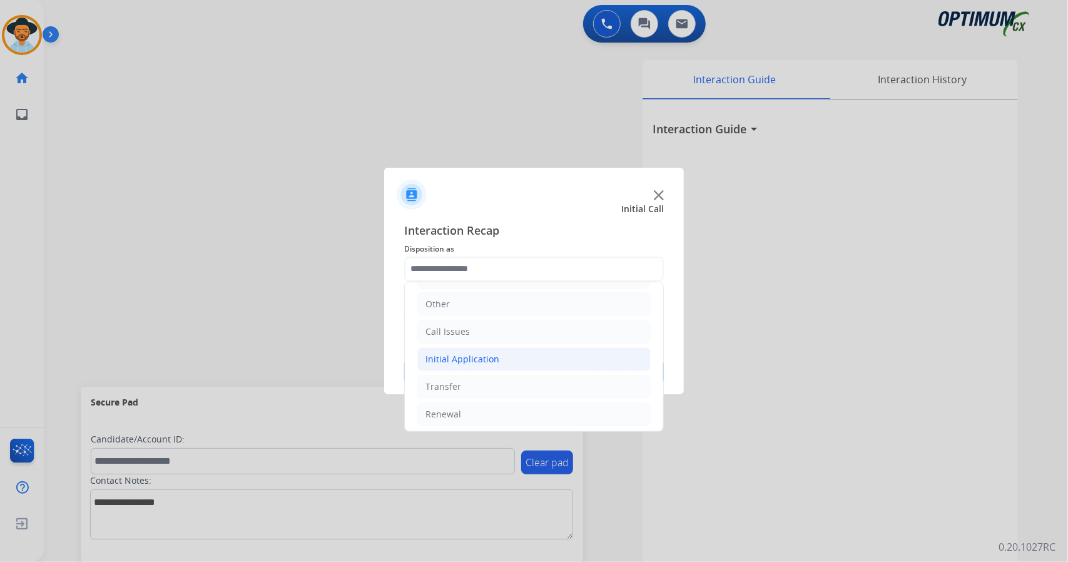
click at [505, 351] on li "Initial Application" at bounding box center [533, 359] width 233 height 24
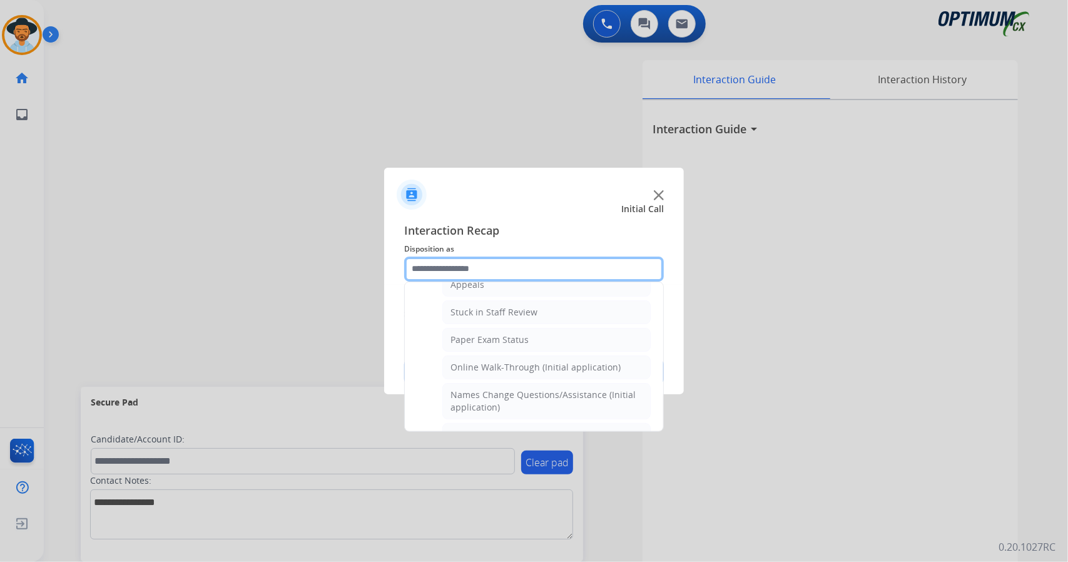
scroll to position [212, 0]
click at [505, 355] on li "Online Walk-Through (Initial application)" at bounding box center [546, 367] width 208 height 24
type input "**********"
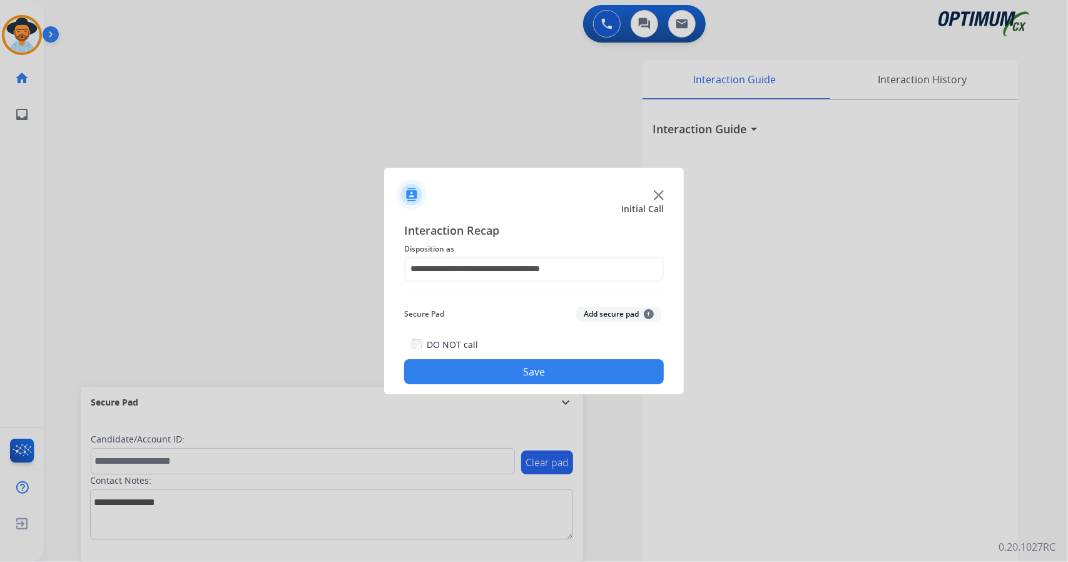
click at [509, 372] on button "Save" at bounding box center [534, 371] width 260 height 25
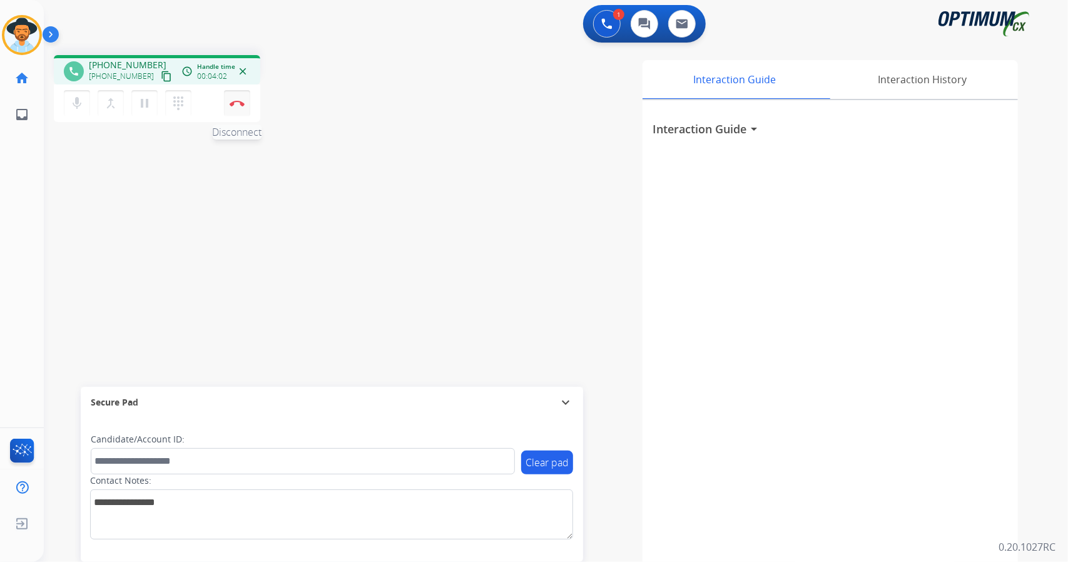
click at [233, 105] on img at bounding box center [237, 103] width 15 height 6
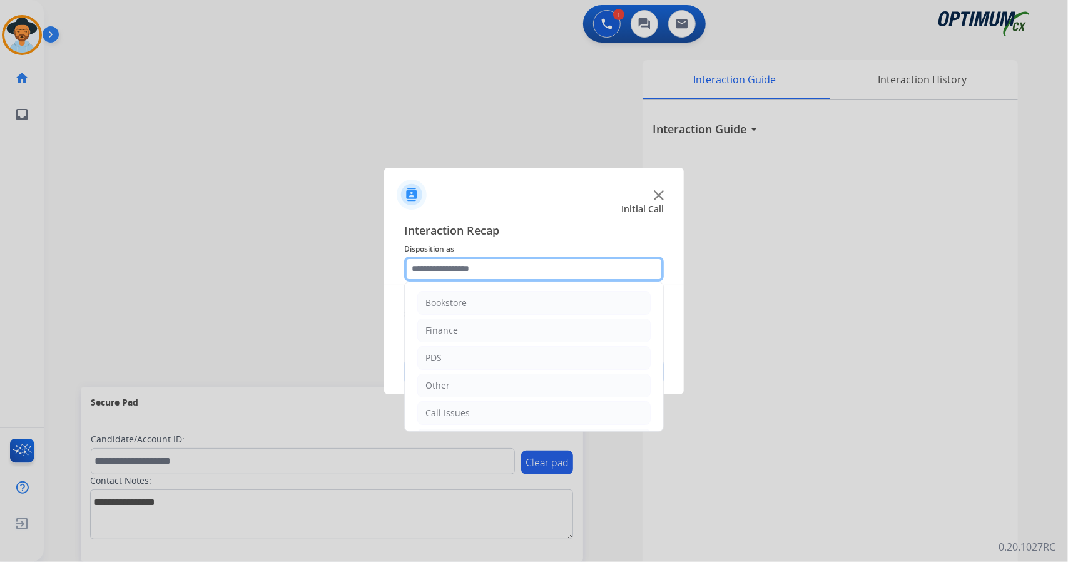
click at [478, 270] on input "text" at bounding box center [534, 269] width 260 height 25
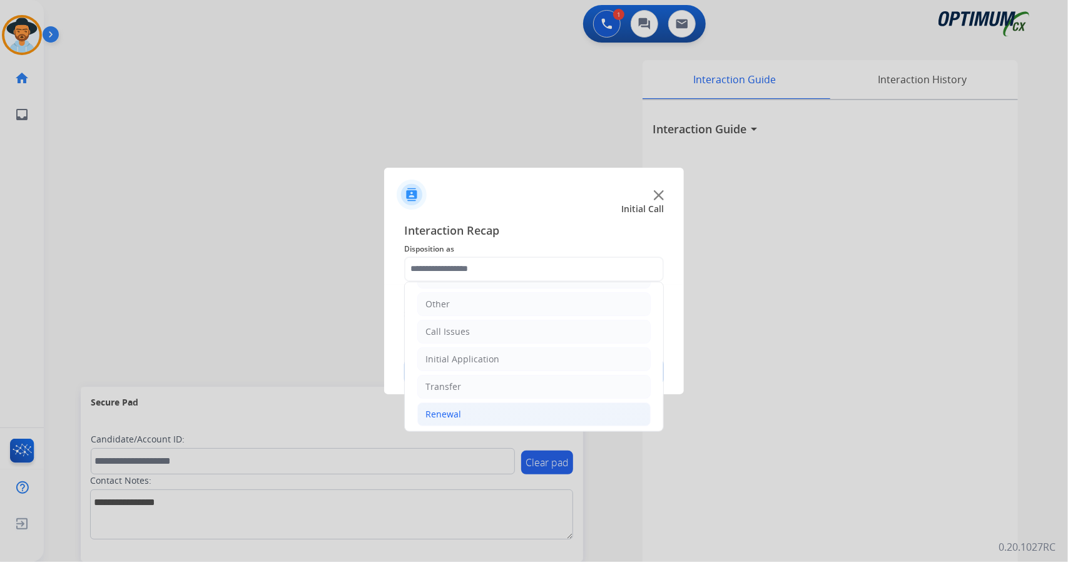
click at [460, 407] on li "Renewal" at bounding box center [533, 414] width 233 height 24
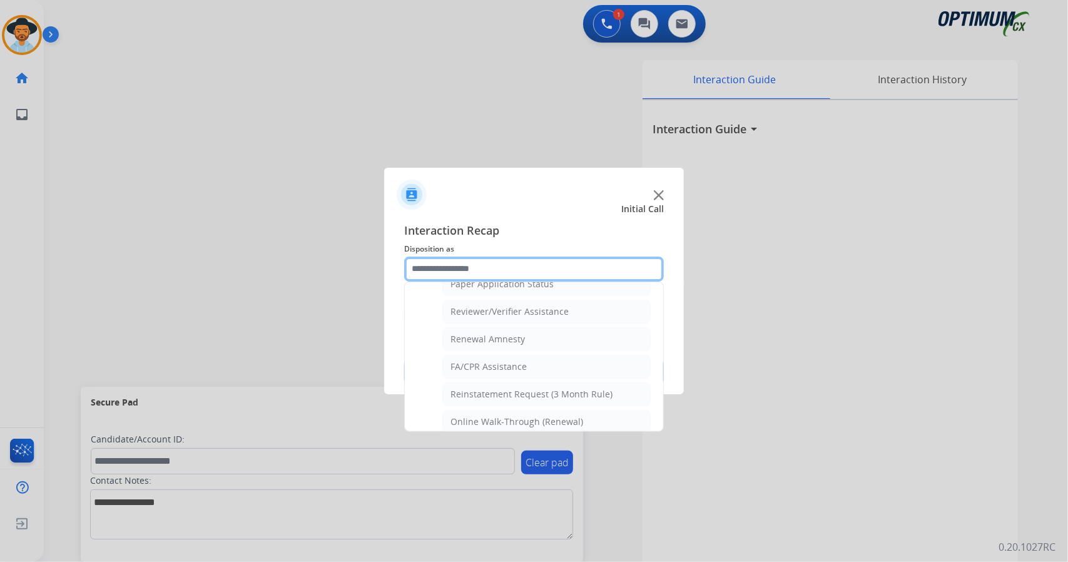
scroll to position [473, 0]
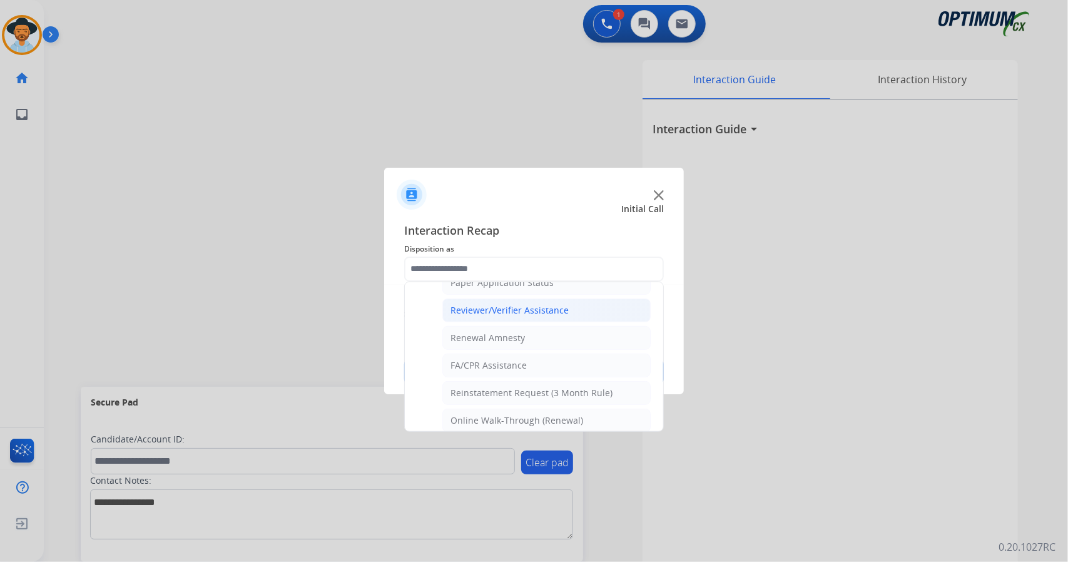
click at [496, 304] on div "Reviewer/Verifier Assistance" at bounding box center [510, 310] width 118 height 13
type input "**********"
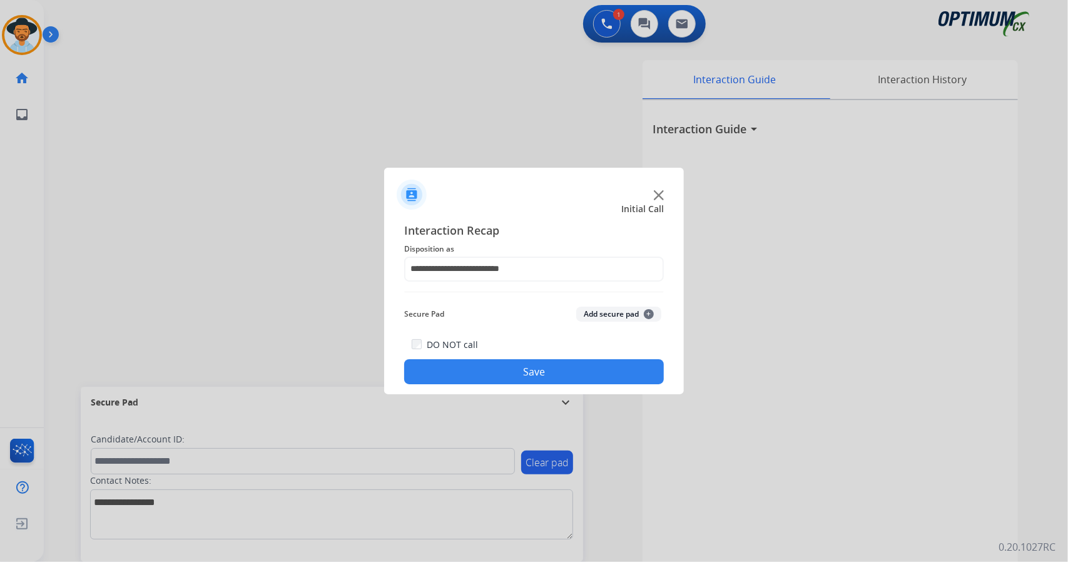
click at [503, 376] on button "Save" at bounding box center [534, 371] width 260 height 25
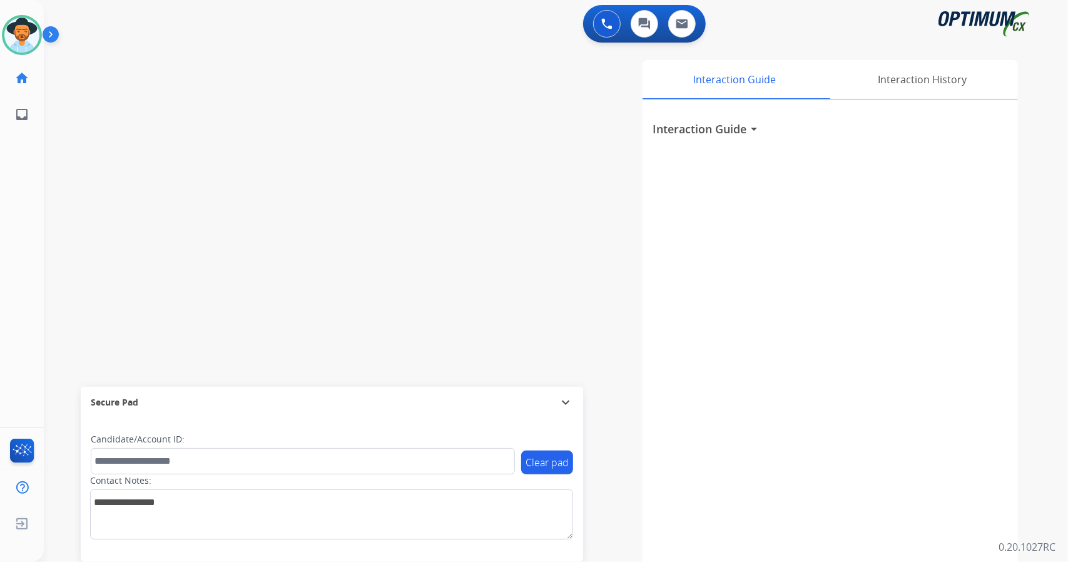
click at [503, 376] on div "Interaction Guide Interaction History Interaction Guide arrow_drop_down" at bounding box center [709, 313] width 620 height 507
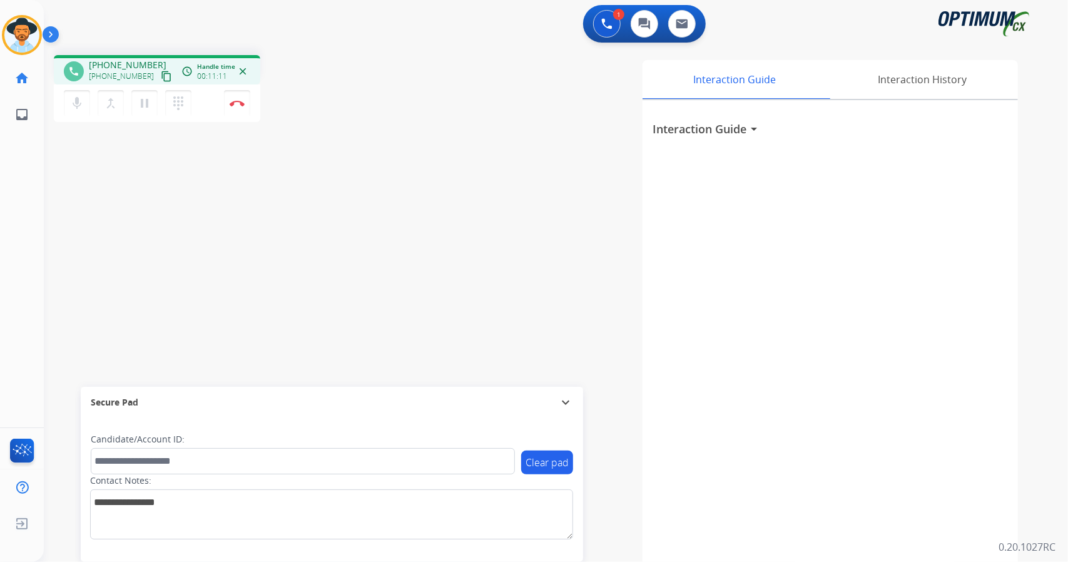
click at [299, 83] on div "phone [PHONE_NUMBER] [PHONE_NUMBER] content_copy access_time Call metrics Queue…" at bounding box center [224, 90] width 340 height 71
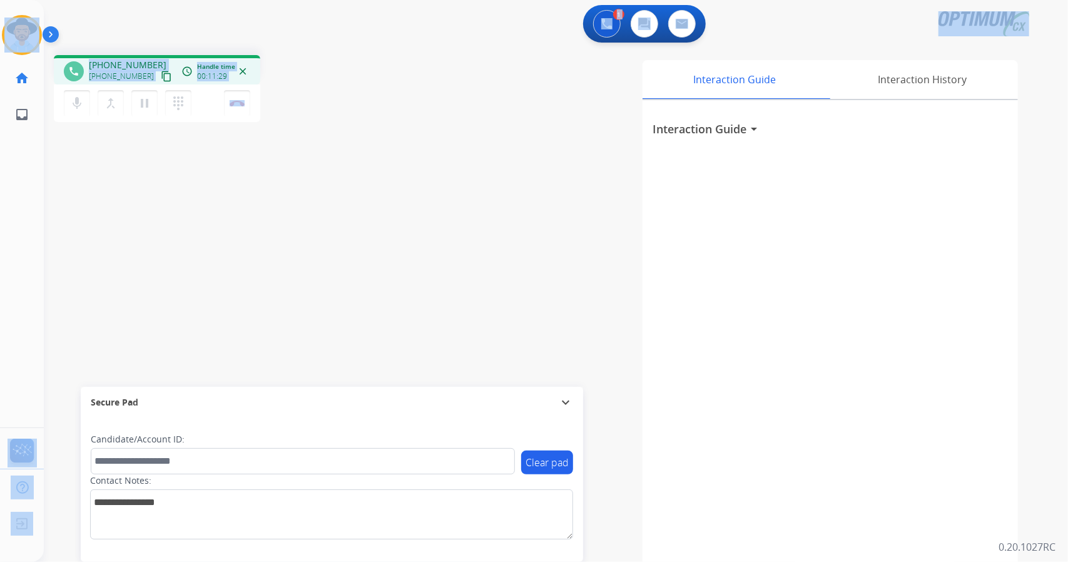
drag, startPoint x: 302, startPoint y: 106, endPoint x: 0, endPoint y: -54, distance: 341.3
click at [0, 0] on html "Outbound call Quit Outbound call Quit Schedule interaction + Add to my list Cus…" at bounding box center [534, 281] width 1068 height 562
click at [120, 19] on div "1 Voice Interactions 0 Chat Interactions 0 Email Interactions" at bounding box center [548, 25] width 979 height 40
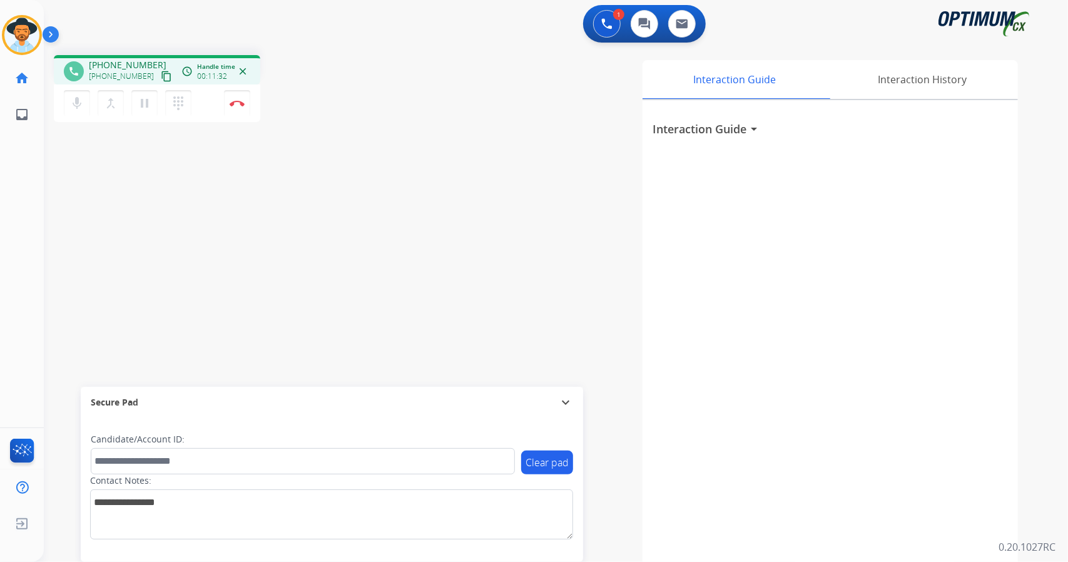
click at [6, 3] on div "[PERSON_NAME] Edit Avatar Agent: [PERSON_NAME] Profile: OCX Training home Home …" at bounding box center [22, 66] width 44 height 133
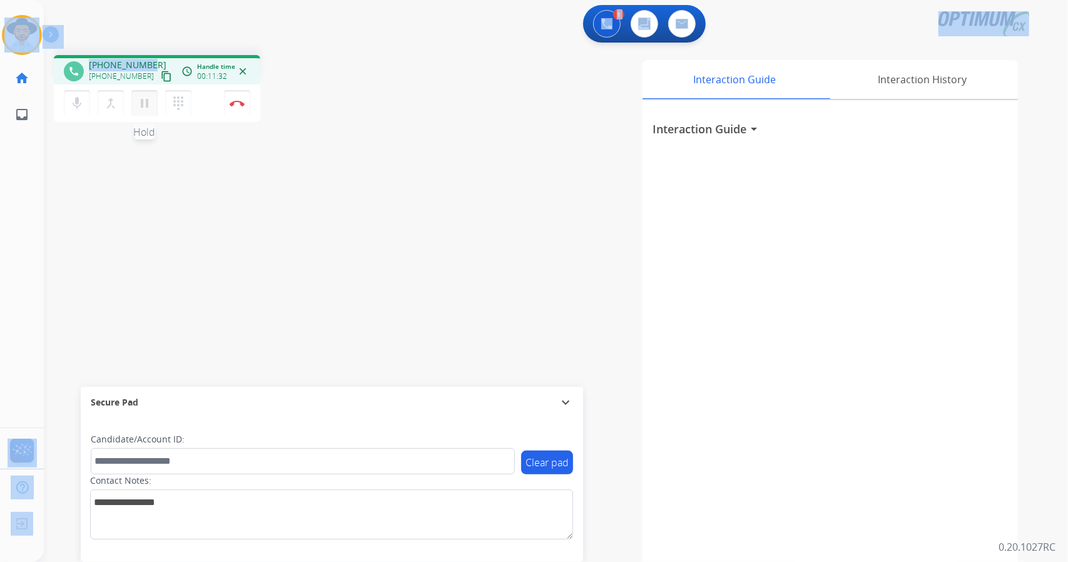
scroll to position [0, 3]
drag, startPoint x: 6, startPoint y: 3, endPoint x: 325, endPoint y: 139, distance: 347.1
click at [325, 139] on div "Outbound call Quit Outbound call Quit Schedule interaction + Add to my list Cus…" at bounding box center [534, 281] width 1068 height 562
click at [325, 139] on div "phone [PHONE_NUMBER] [PHONE_NUMBER] content_copy access_time Call metrics Queue…" at bounding box center [541, 306] width 994 height 522
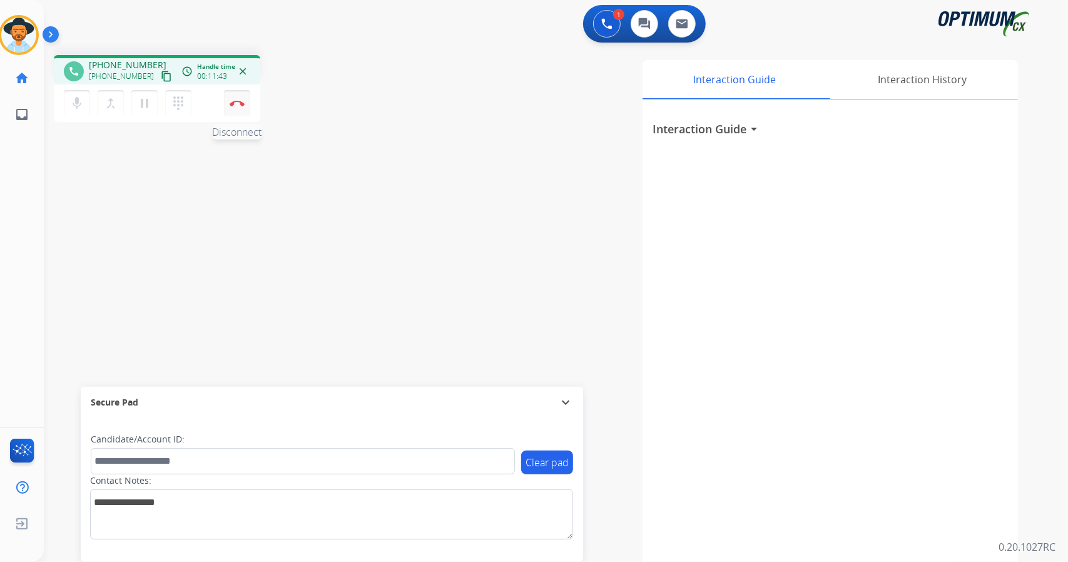
click at [234, 110] on button "Disconnect" at bounding box center [237, 103] width 26 height 26
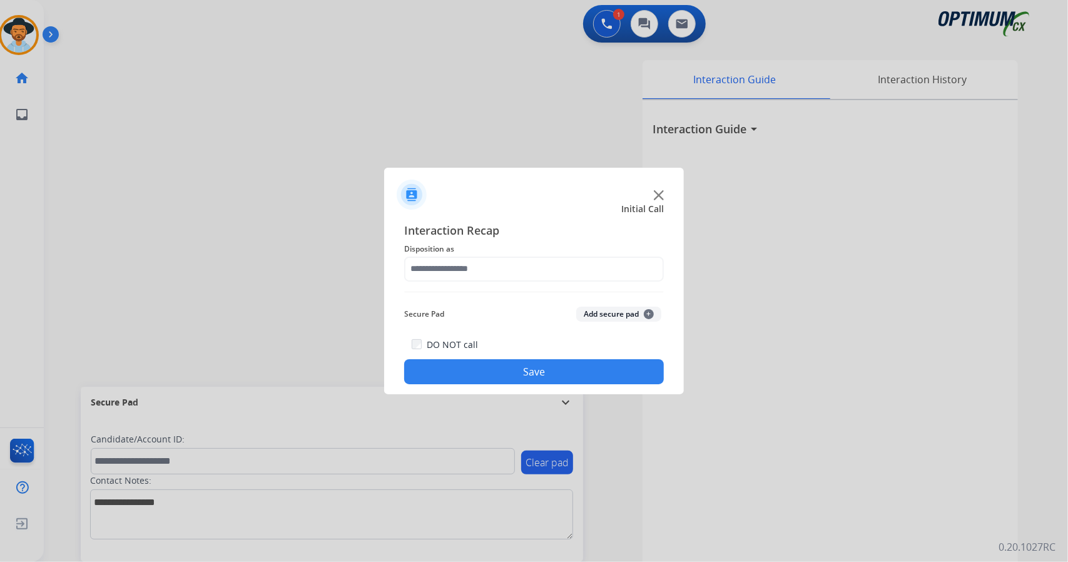
click at [493, 255] on span "Disposition as" at bounding box center [534, 249] width 260 height 15
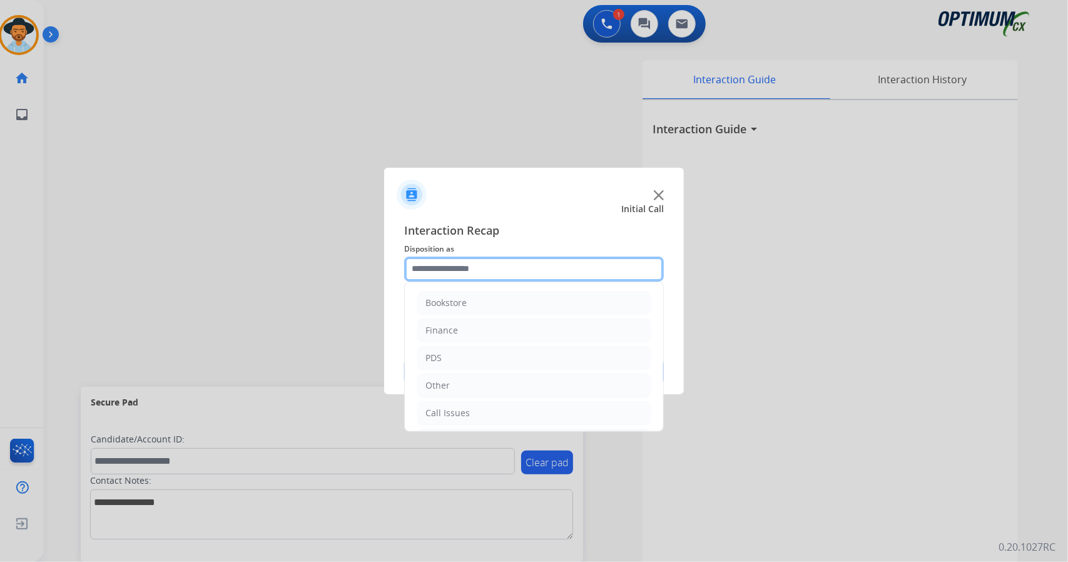
click at [499, 272] on input "text" at bounding box center [534, 269] width 260 height 25
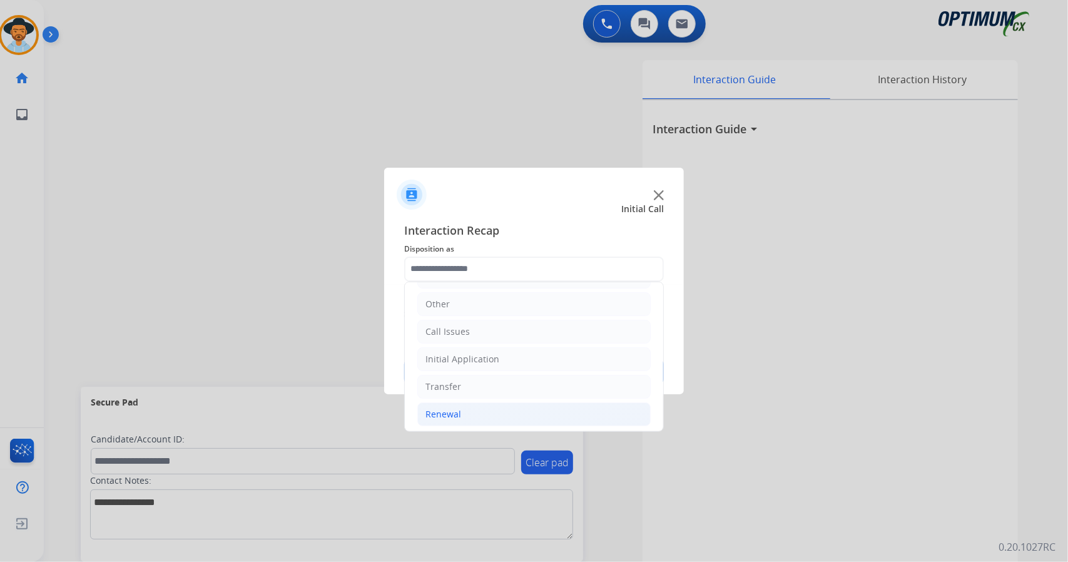
click at [461, 407] on li "Renewal" at bounding box center [533, 414] width 233 height 24
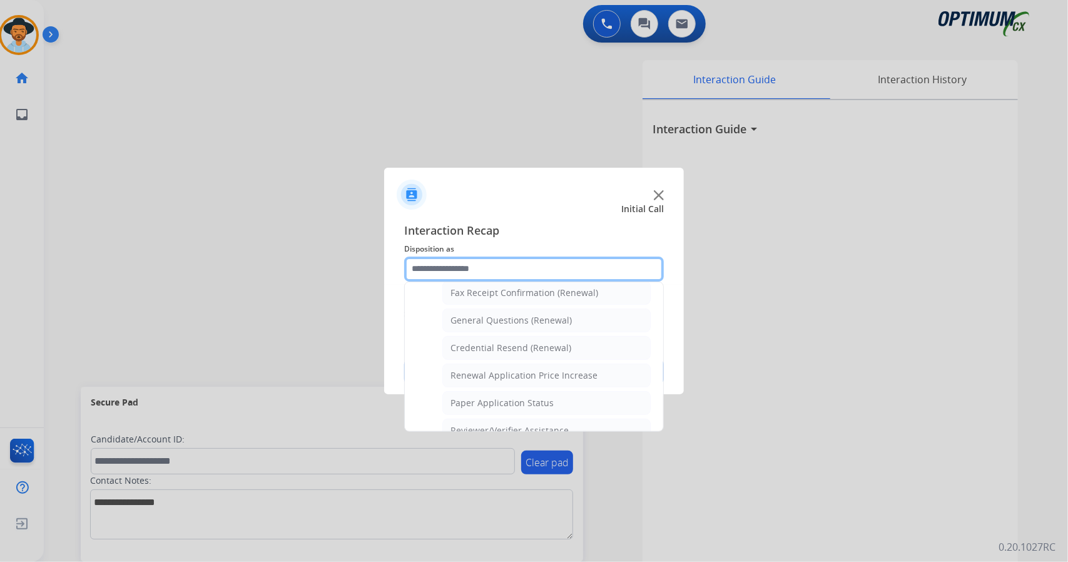
scroll to position [473, 0]
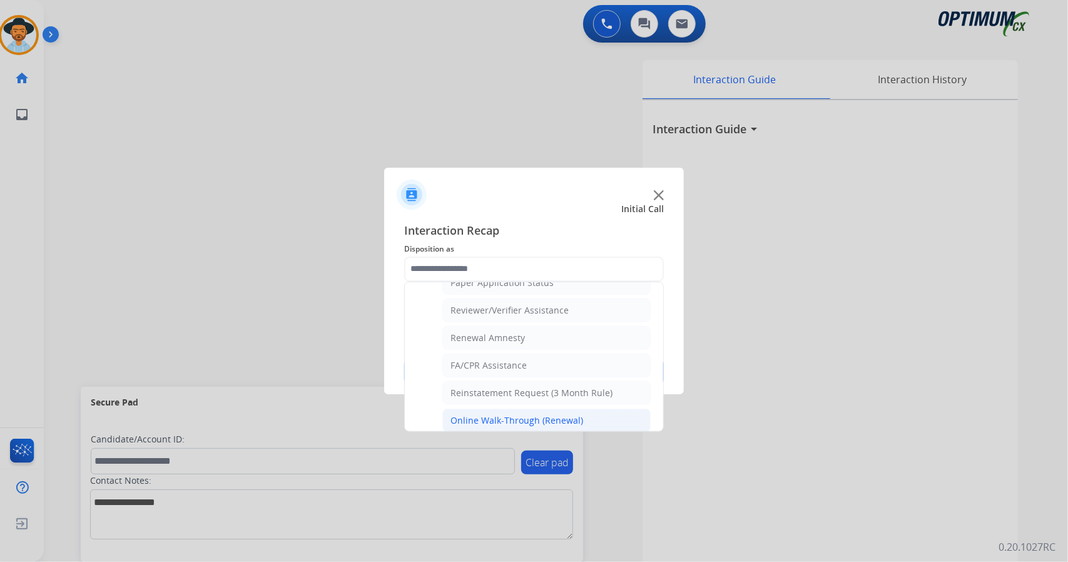
click at [487, 414] on div "Online Walk-Through (Renewal)" at bounding box center [517, 420] width 133 height 13
type input "**********"
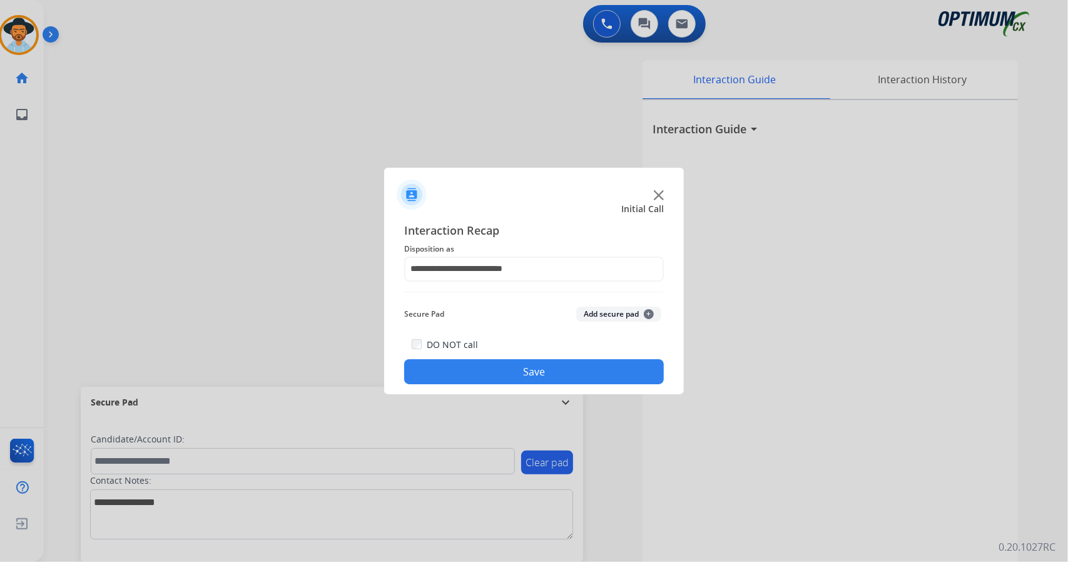
click at [504, 375] on button "Save" at bounding box center [534, 371] width 260 height 25
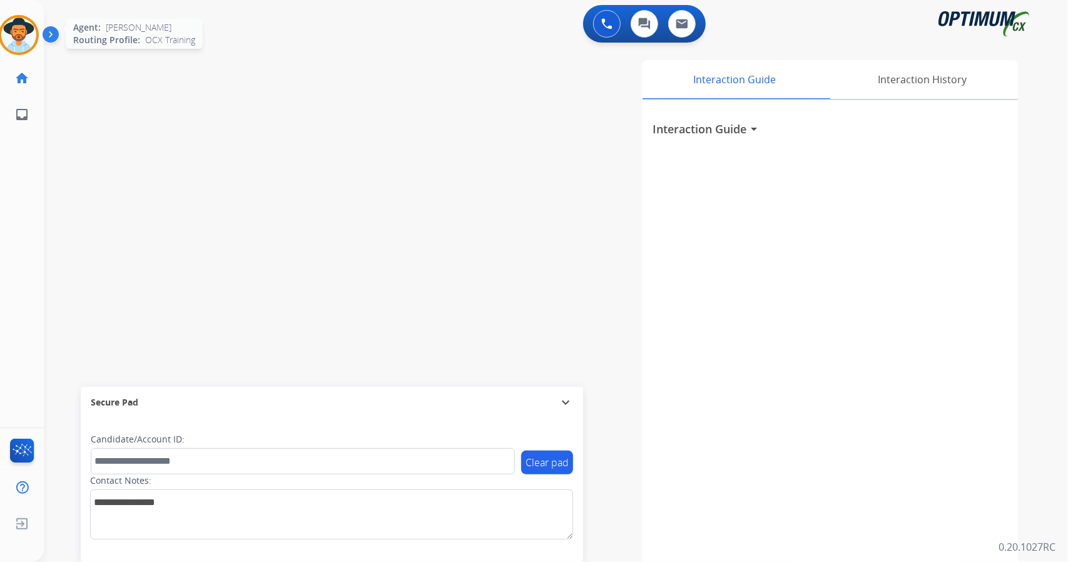
click at [7, 29] on img at bounding box center [18, 35] width 35 height 35
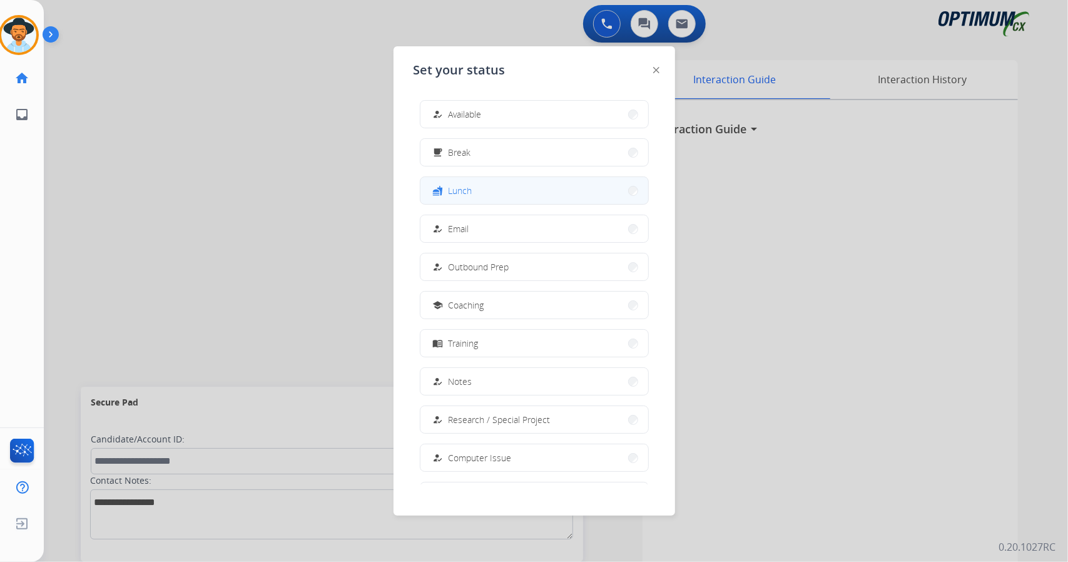
click at [494, 203] on button "fastfood Lunch" at bounding box center [535, 190] width 228 height 27
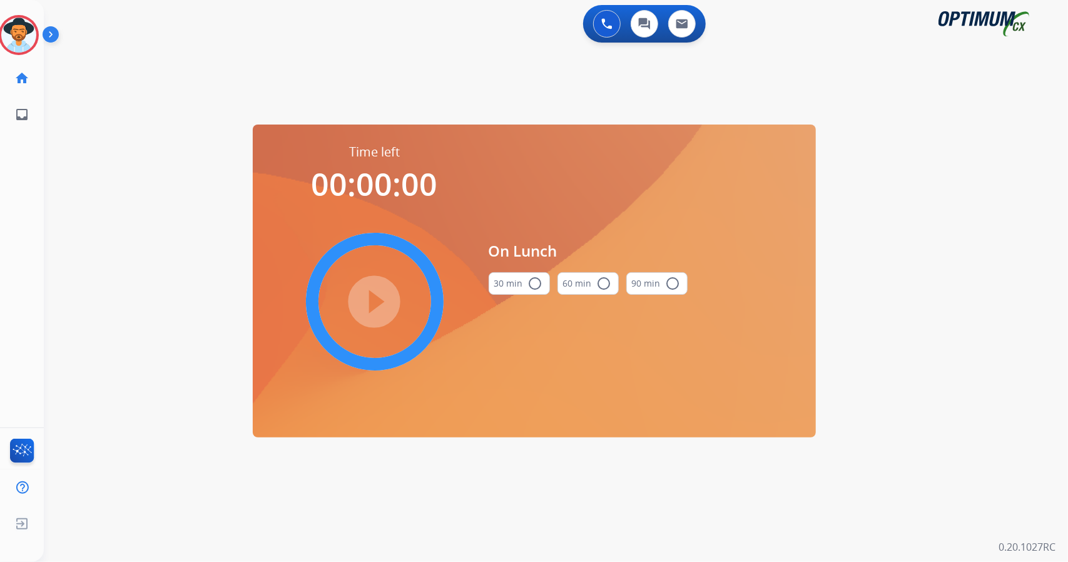
click at [1049, 260] on div "0 Voice Interactions 0 Chat Interactions 0 Email Interactions swap_horiz Break …" at bounding box center [556, 281] width 1024 height 562
click at [511, 290] on button "30 min radio_button_unchecked" at bounding box center [519, 283] width 61 height 23
click at [369, 304] on mat-icon "play_circle_filled" at bounding box center [374, 301] width 15 height 15
